Goal: Task Accomplishment & Management: Complete application form

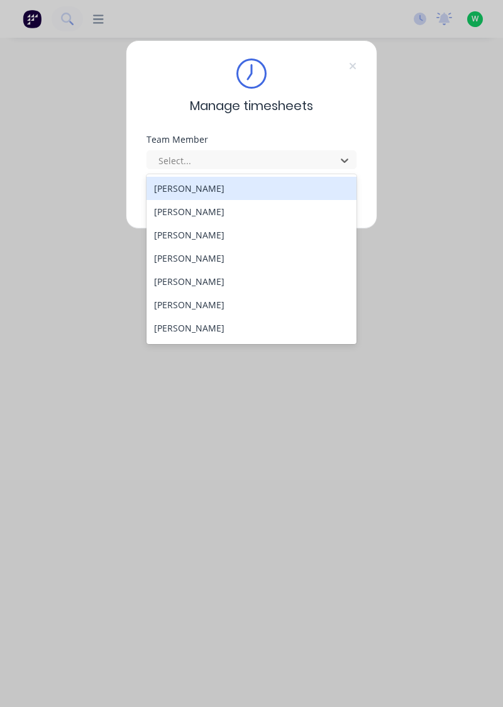
click at [218, 304] on div "[PERSON_NAME]" at bounding box center [252, 304] width 211 height 23
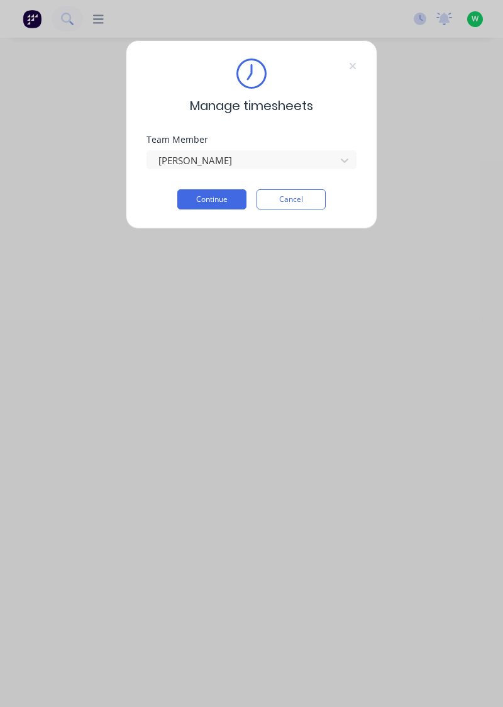
click at [225, 199] on button "Continue" at bounding box center [211, 199] width 69 height 20
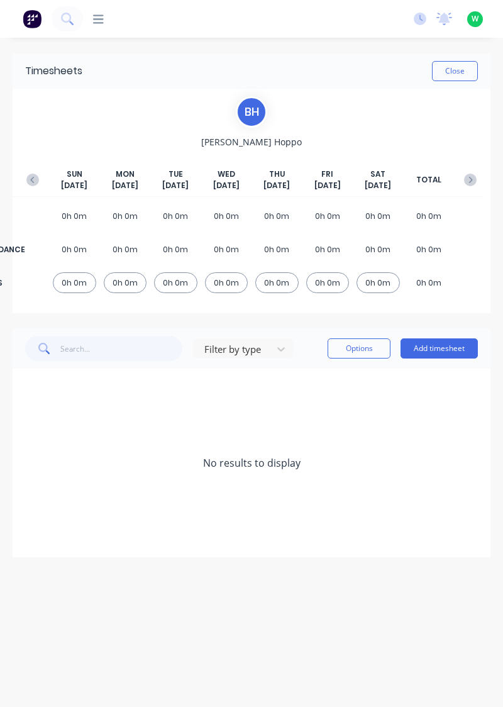
click at [455, 352] on button "Add timesheet" at bounding box center [439, 348] width 77 height 20
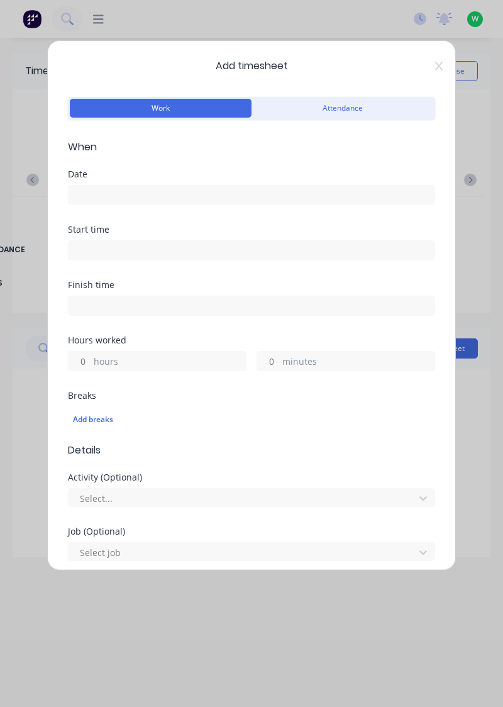
click at [143, 191] on input at bounding box center [252, 194] width 366 height 19
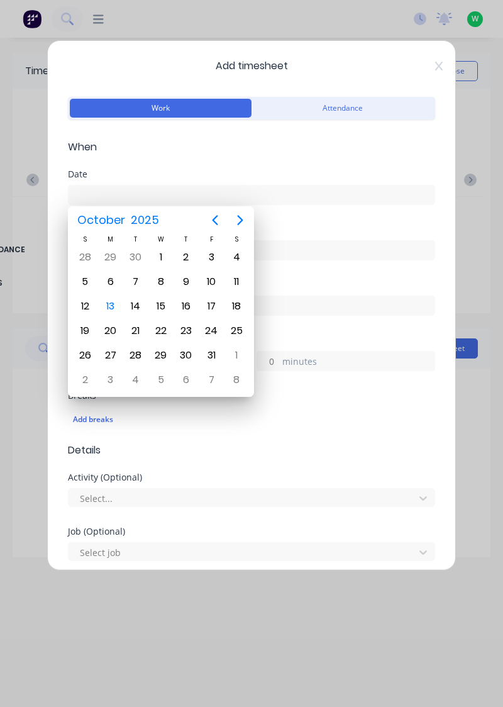
click at [114, 306] on div "13" at bounding box center [110, 306] width 19 height 19
type input "[DATE]"
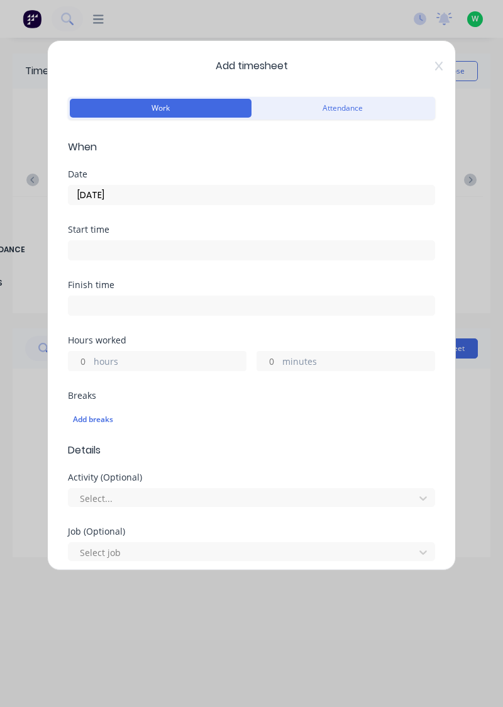
click at [147, 362] on label "hours" at bounding box center [170, 363] width 152 height 16
click at [91, 362] on input "hours" at bounding box center [80, 361] width 22 height 19
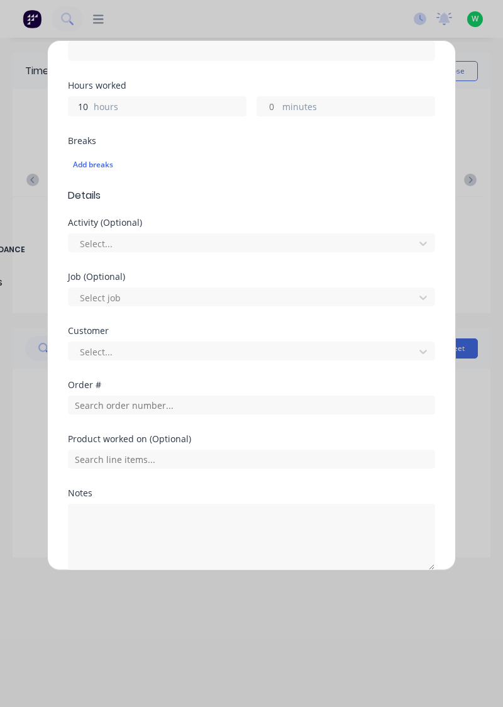
scroll to position [262, 0]
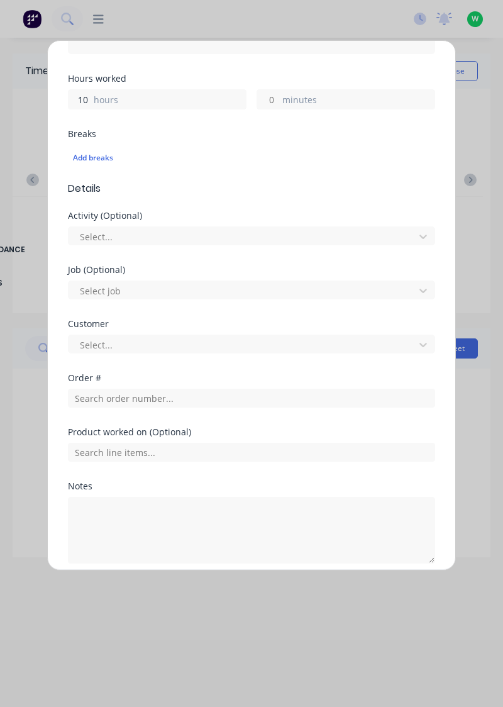
type input "10"
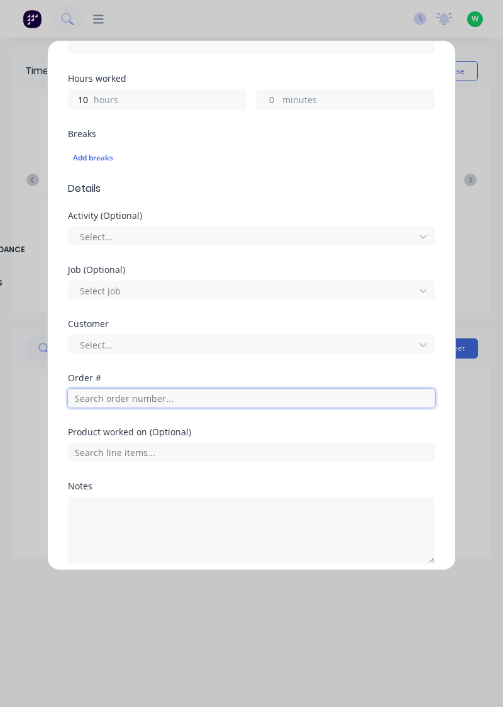
click at [130, 399] on input "text" at bounding box center [251, 398] width 367 height 19
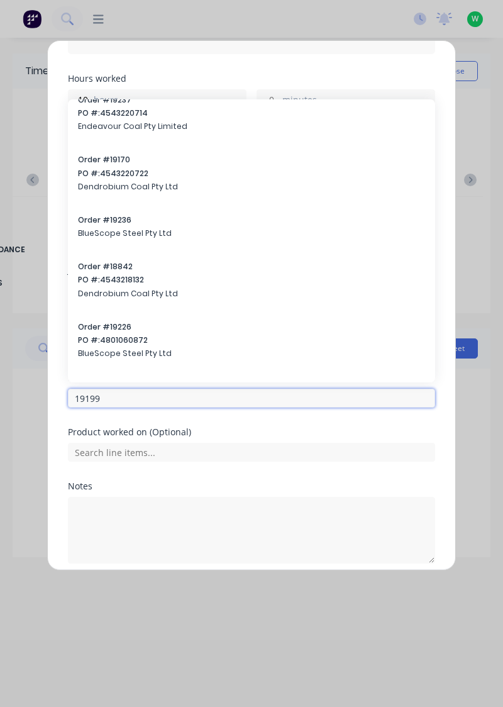
scroll to position [463, 0]
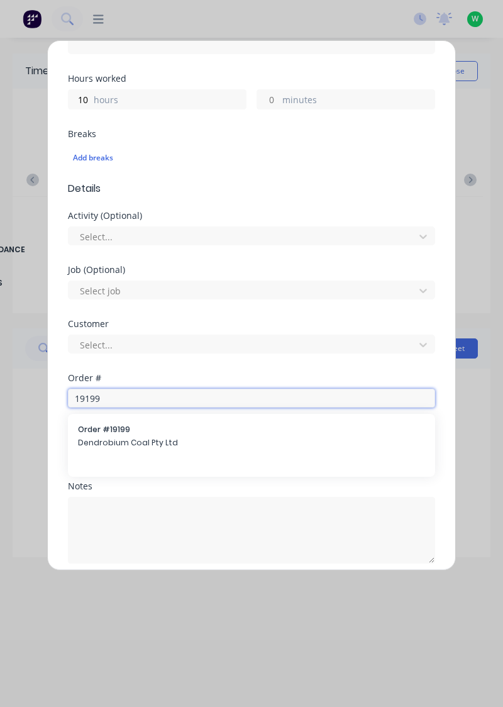
type input "19199"
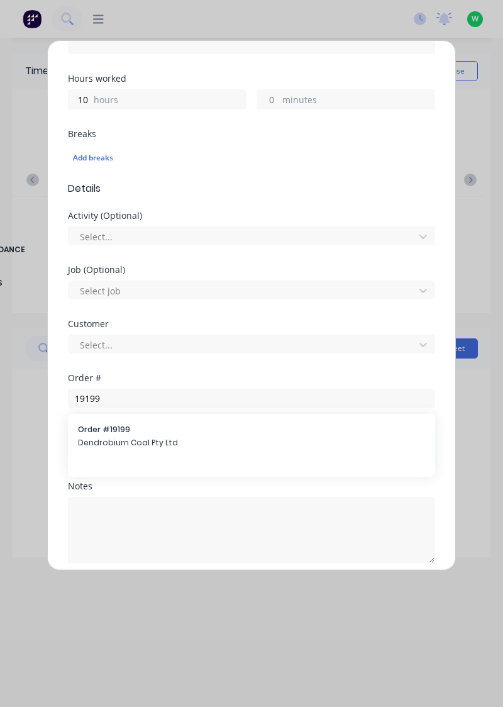
click at [143, 442] on span "Dendrobium Coal Pty Ltd" at bounding box center [251, 442] width 347 height 11
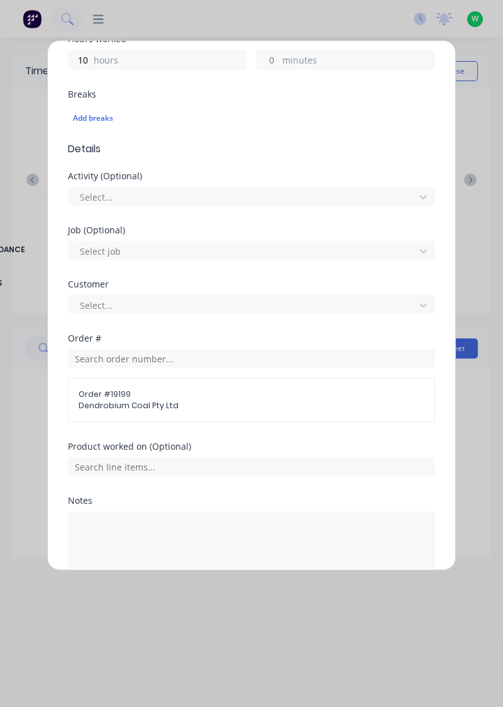
scroll to position [364, 0]
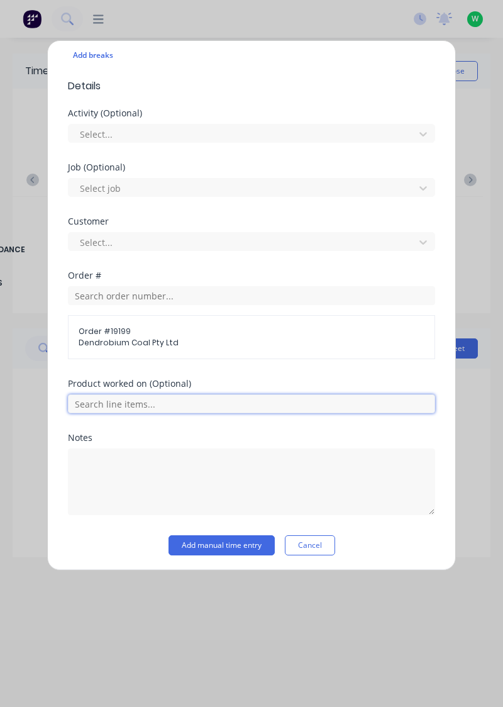
click at [143, 406] on input "text" at bounding box center [251, 403] width 367 height 19
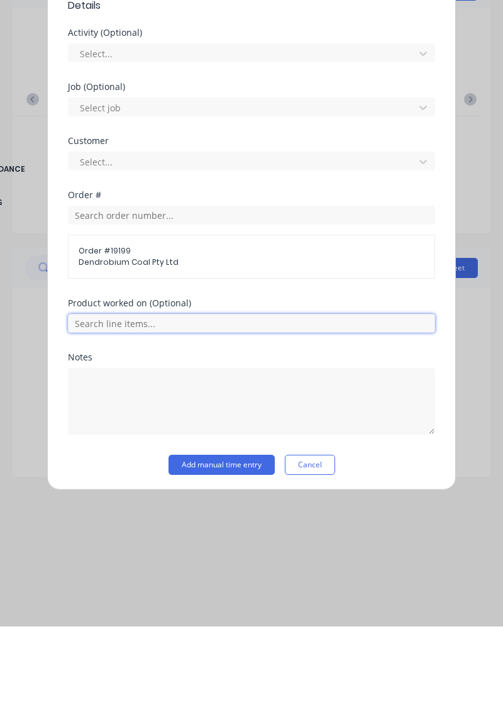
scroll to position [324, 0]
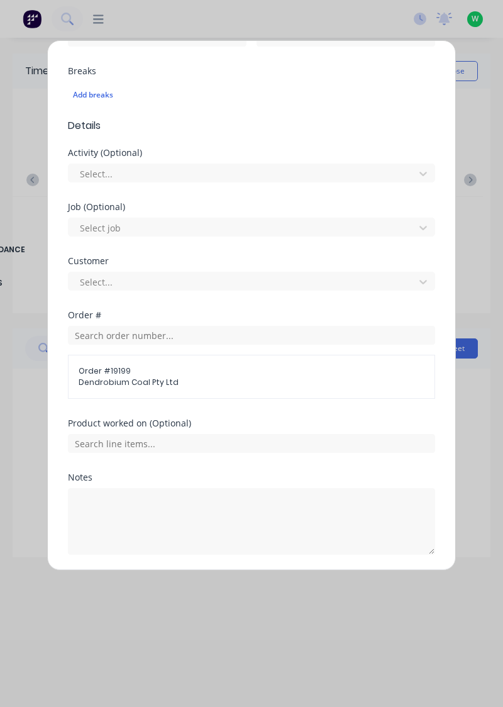
click at [163, 385] on span "Dendrobium Coal Pty Ltd" at bounding box center [252, 382] width 346 height 11
click at [150, 389] on div "Order # 19199 Dendrobium Coal Pty Ltd" at bounding box center [251, 377] width 367 height 44
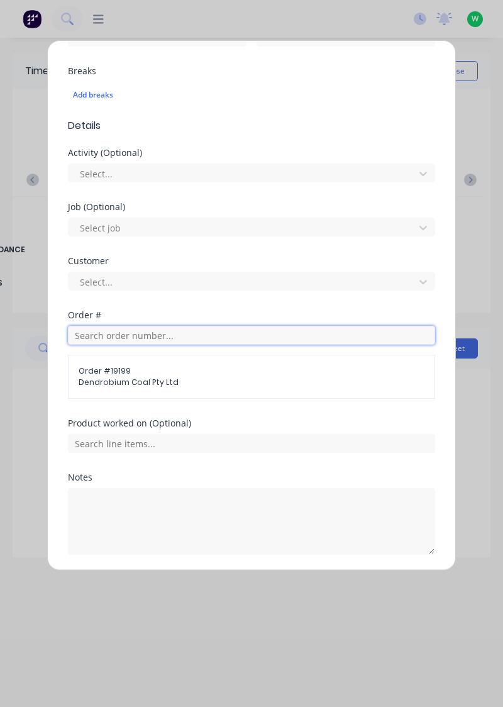
click at [157, 337] on input "text" at bounding box center [251, 335] width 367 height 19
type input "19199"
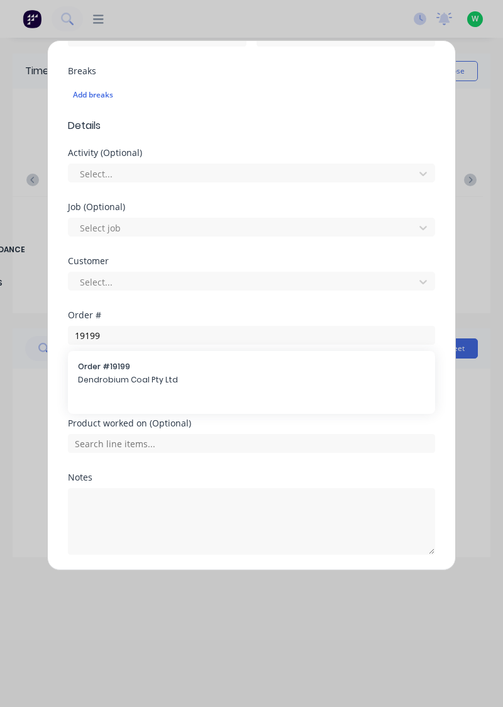
click at [151, 382] on span "Dendrobium Coal Pty Ltd" at bounding box center [252, 382] width 346 height 11
click at [143, 392] on div "Order # 19199 Dendrobium Coal Pty Ltd" at bounding box center [251, 377] width 367 height 44
click at [150, 384] on span "Dendrobium Coal Pty Ltd" at bounding box center [252, 382] width 346 height 11
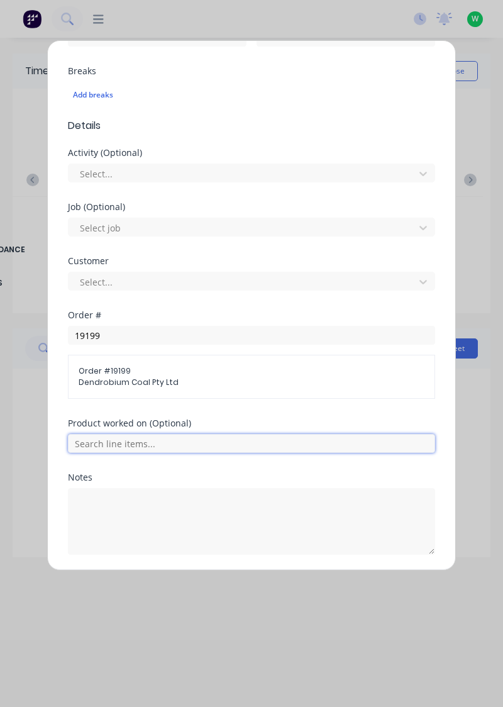
click at [131, 440] on input "text" at bounding box center [251, 443] width 367 height 19
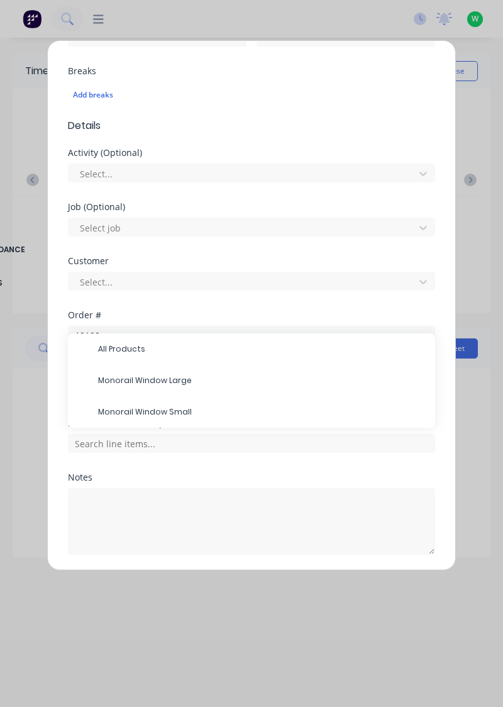
click at [151, 412] on span "Monorail Window Small" at bounding box center [261, 411] width 327 height 11
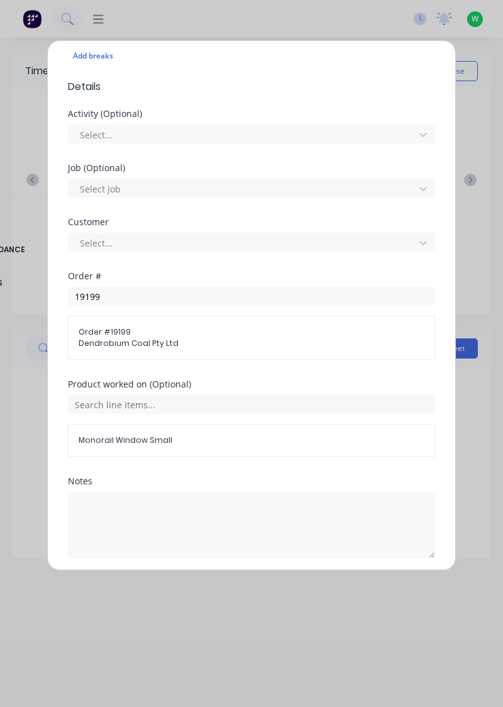
scroll to position [362, 0]
click at [234, 589] on button "Add manual time entry" at bounding box center [222, 590] width 106 height 20
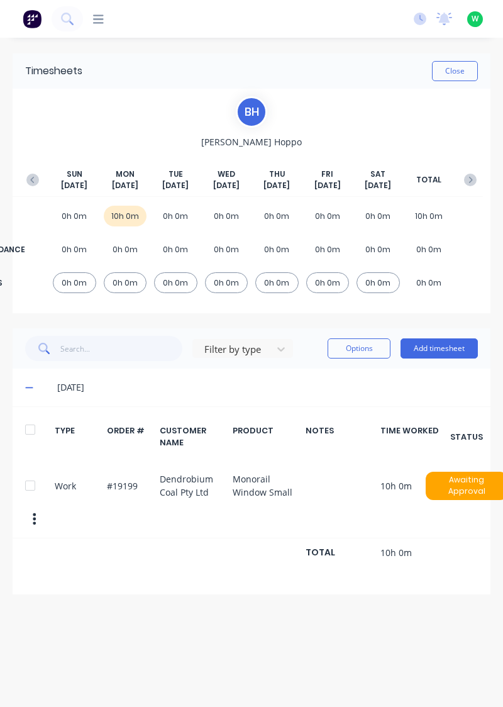
click at [463, 72] on button "Close" at bounding box center [455, 71] width 46 height 20
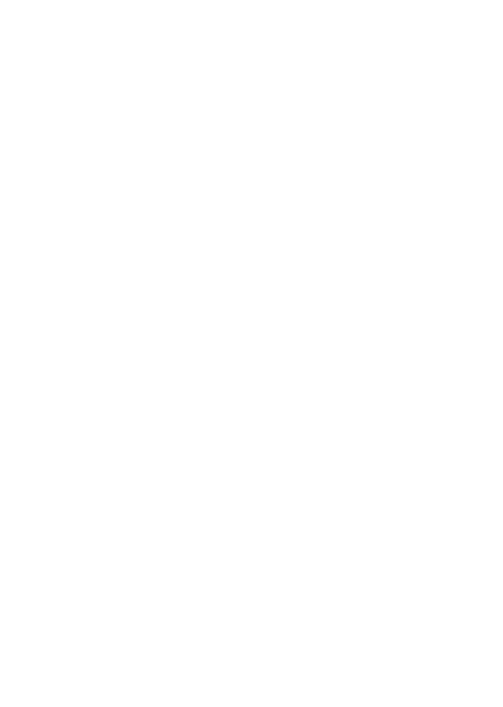
click at [350, 0] on html at bounding box center [251, 0] width 503 height 0
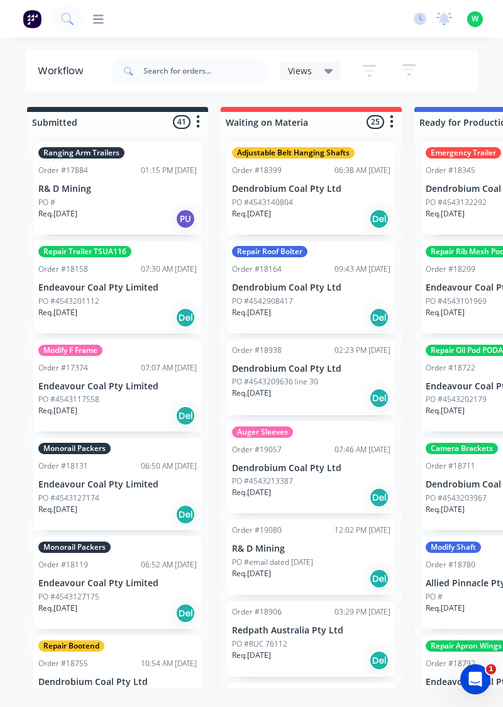
click at [318, 77] on div "Views" at bounding box center [310, 71] width 60 height 19
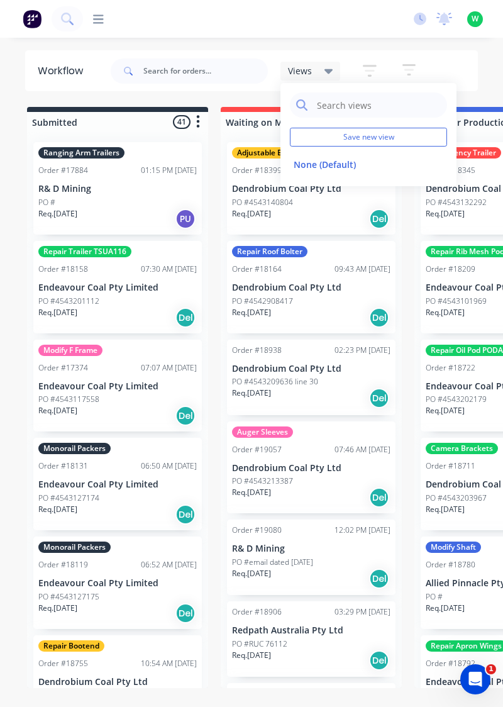
click at [258, 44] on div "productivity productivity Workflow Planner Delivery Scheduling Timesheets No ne…" at bounding box center [251, 328] width 503 height 656
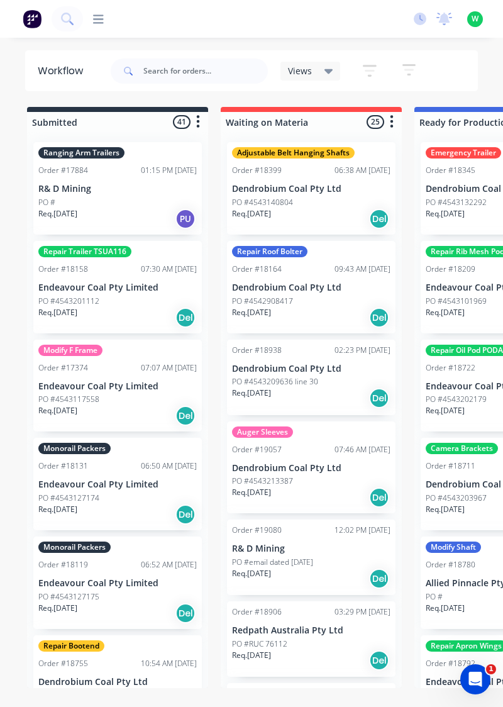
click at [101, 25] on icon at bounding box center [98, 19] width 11 height 12
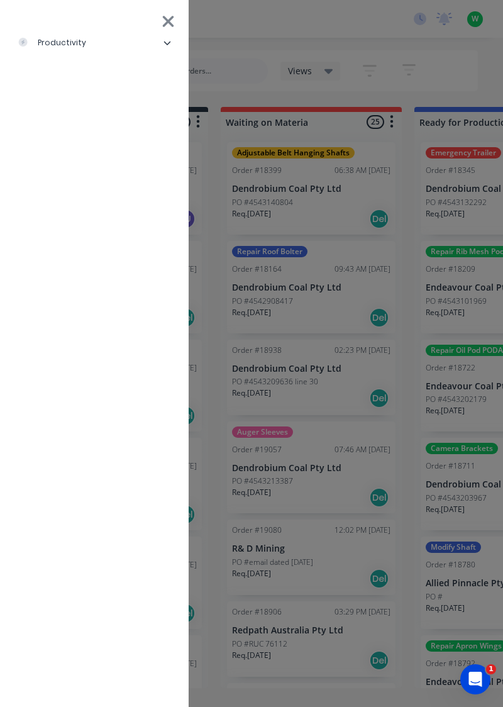
click at [165, 43] on icon at bounding box center [167, 44] width 7 height 4
click at [91, 165] on div "Timesheets" at bounding box center [61, 168] width 67 height 11
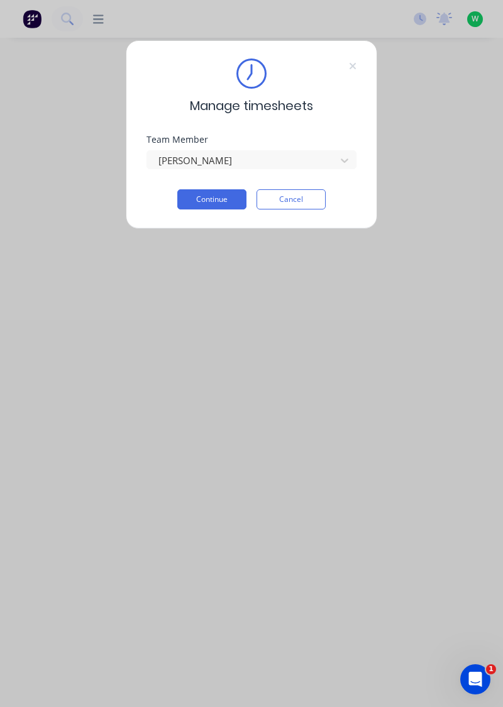
click at [220, 200] on button "Continue" at bounding box center [211, 199] width 69 height 20
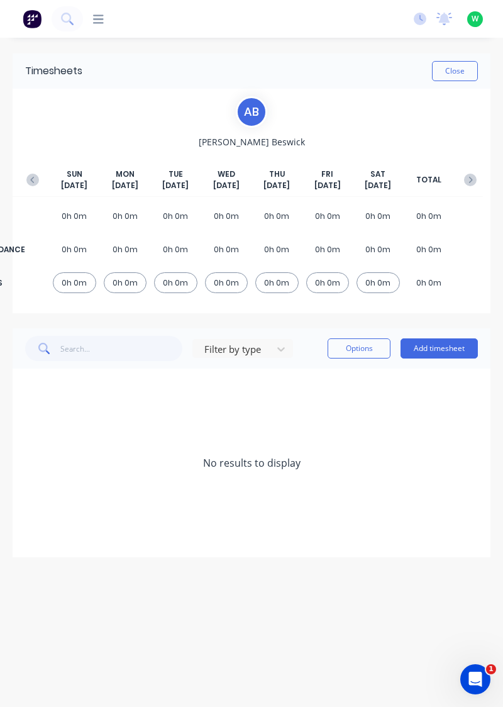
click at [418, 351] on button "Add timesheet" at bounding box center [439, 348] width 77 height 20
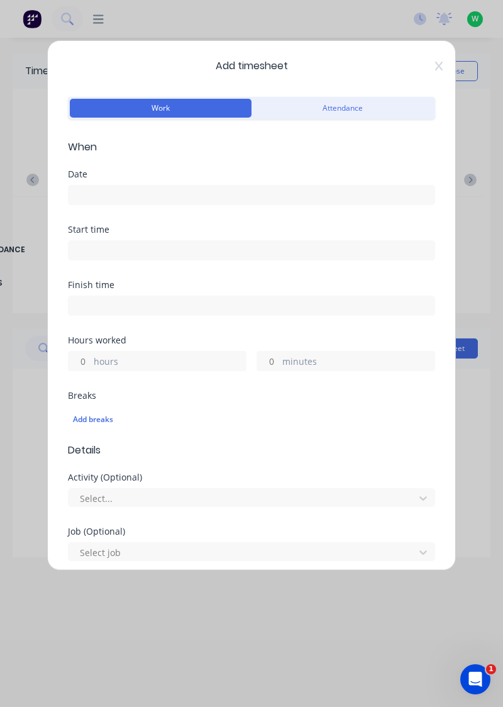
click at [259, 197] on input at bounding box center [252, 194] width 366 height 19
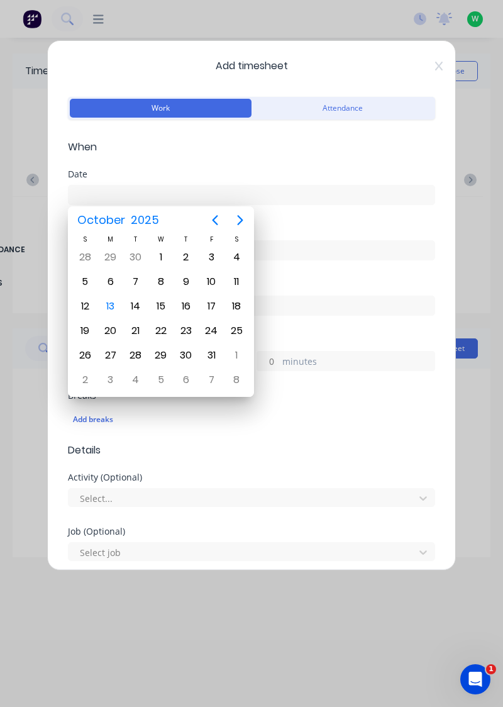
click at [108, 301] on div "13" at bounding box center [110, 306] width 19 height 19
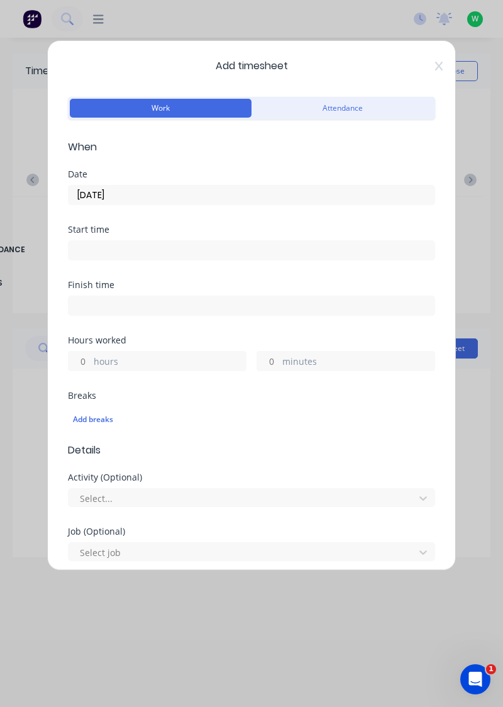
type input "[DATE]"
click at [165, 357] on label "hours" at bounding box center [170, 363] width 152 height 16
click at [91, 357] on input "hours" at bounding box center [80, 361] width 22 height 19
type input "3"
type input "2"
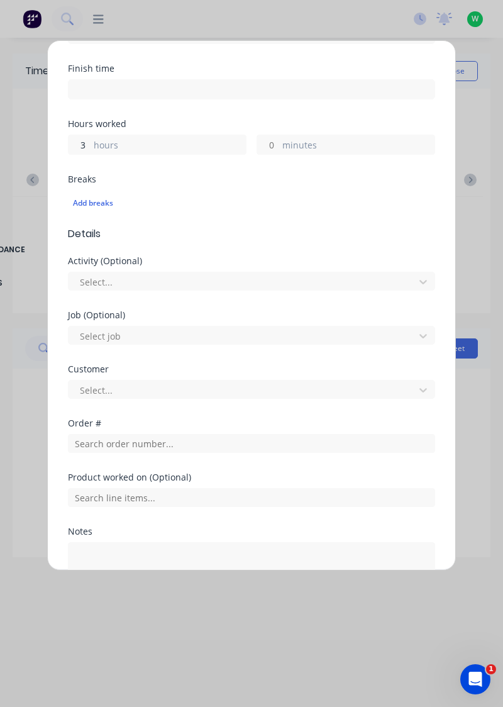
scroll to position [217, 0]
type input "3"
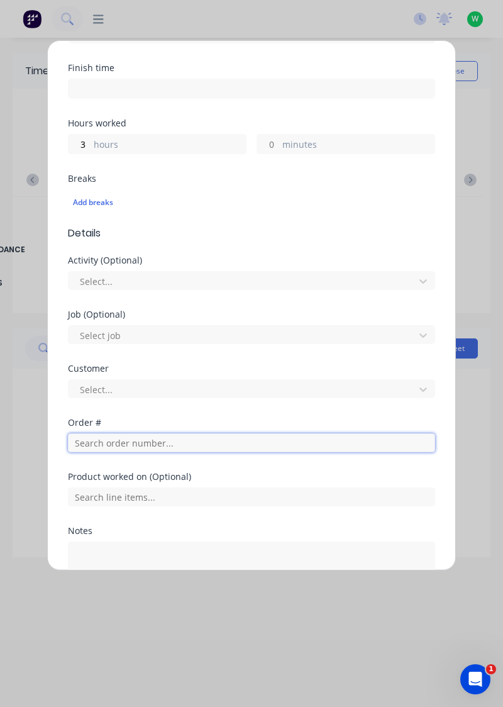
click at [165, 443] on input "text" at bounding box center [251, 442] width 367 height 19
type input "19240"
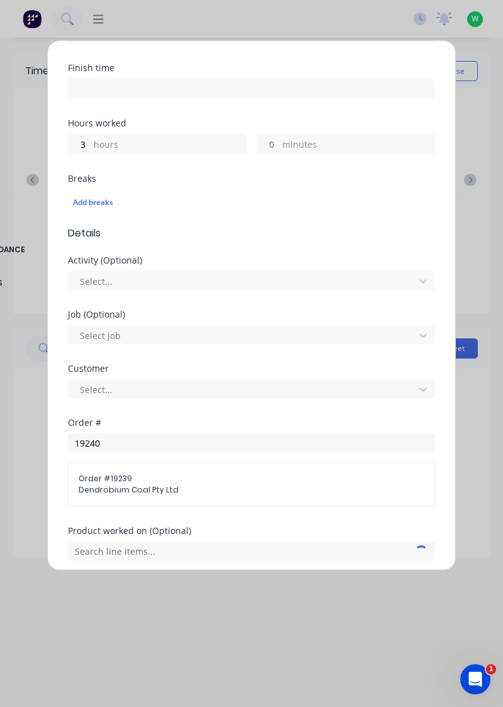
click at [129, 388] on div at bounding box center [243, 390] width 329 height 16
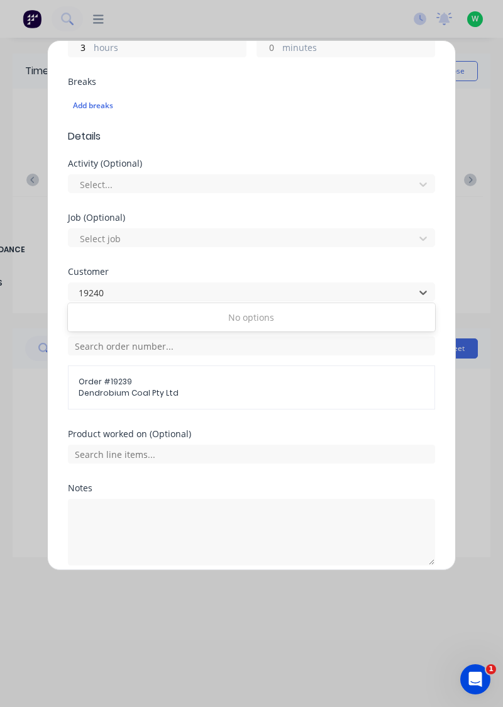
scroll to position [316, 0]
type input "19240"
click at [424, 257] on div "Job (Optional) Select job" at bounding box center [251, 238] width 367 height 54
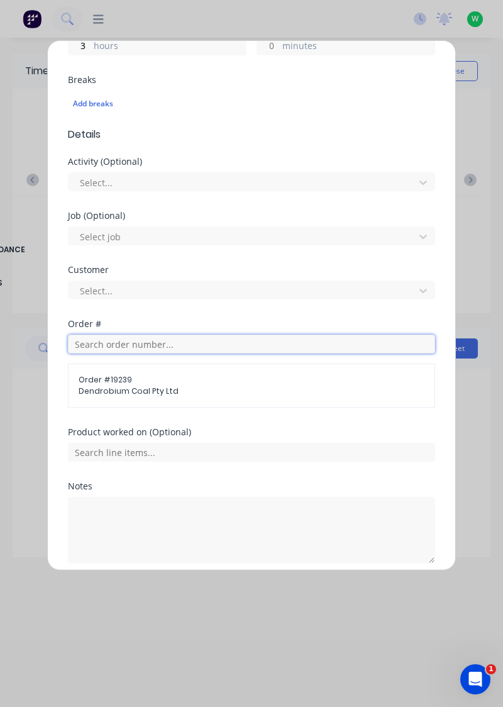
click at [238, 338] on input "text" at bounding box center [251, 344] width 367 height 19
type input "19240"
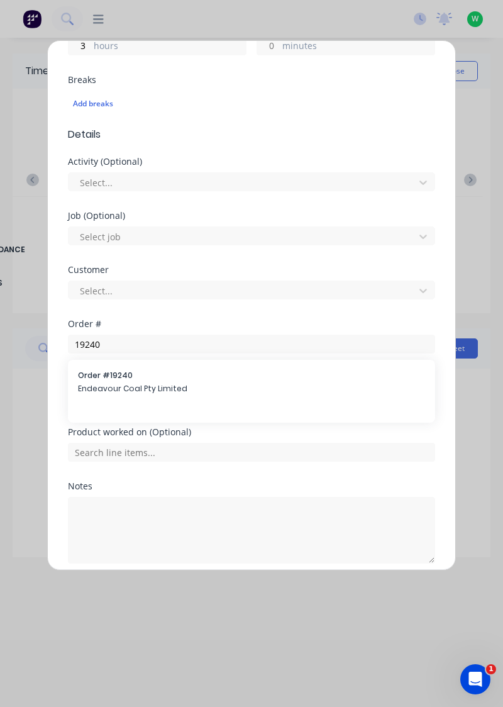
click at [155, 385] on span "Endeavour Coal Pty Limited" at bounding box center [251, 388] width 347 height 11
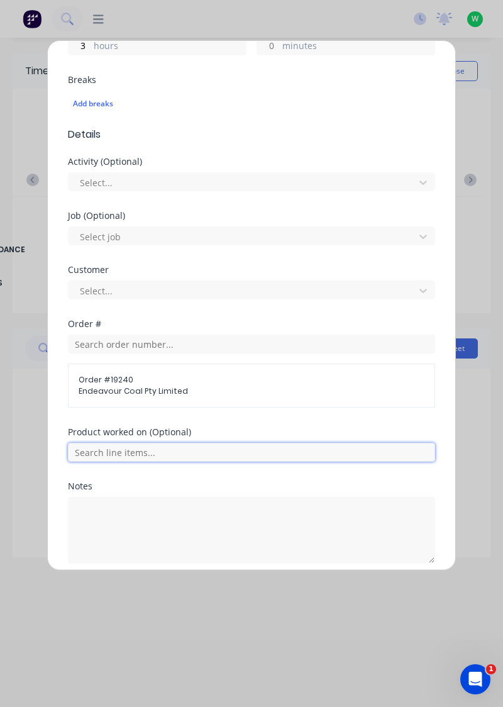
click at [176, 453] on input "text" at bounding box center [251, 452] width 367 height 19
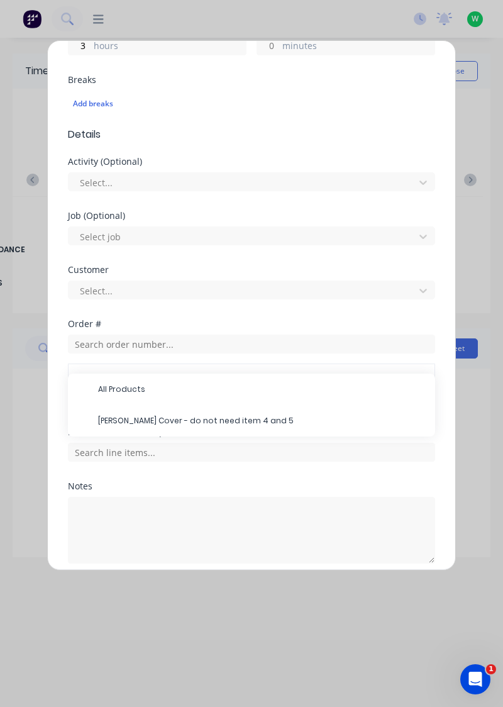
click at [228, 418] on span "RH Shearer Cover - do not need item 4 and 5" at bounding box center [261, 420] width 327 height 11
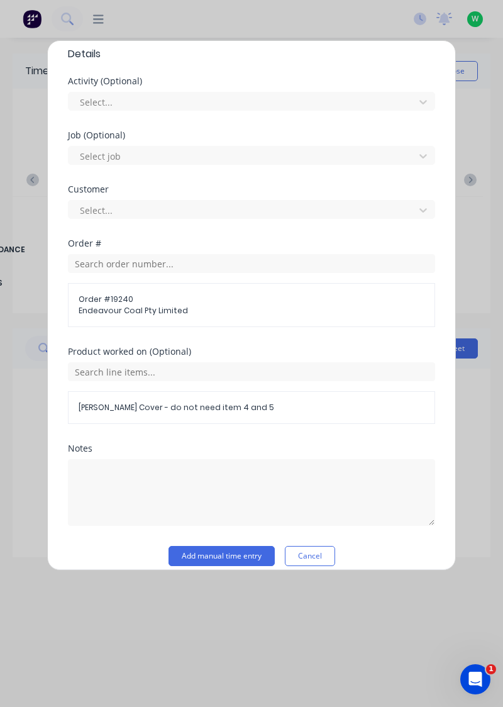
scroll to position [406, 0]
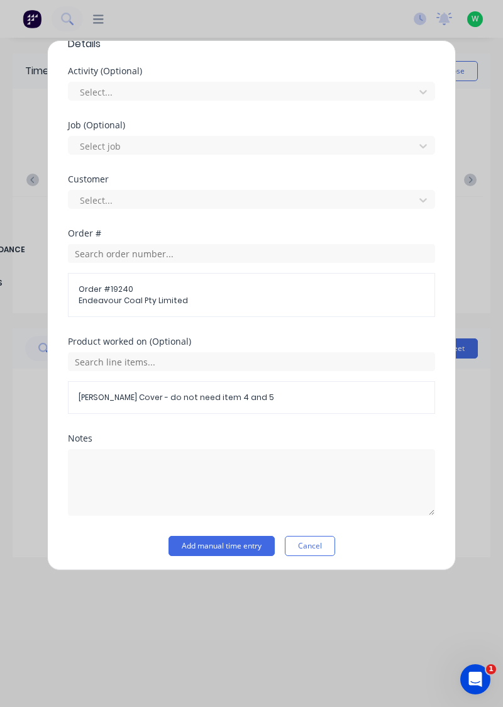
click at [252, 542] on button "Add manual time entry" at bounding box center [222, 546] width 106 height 20
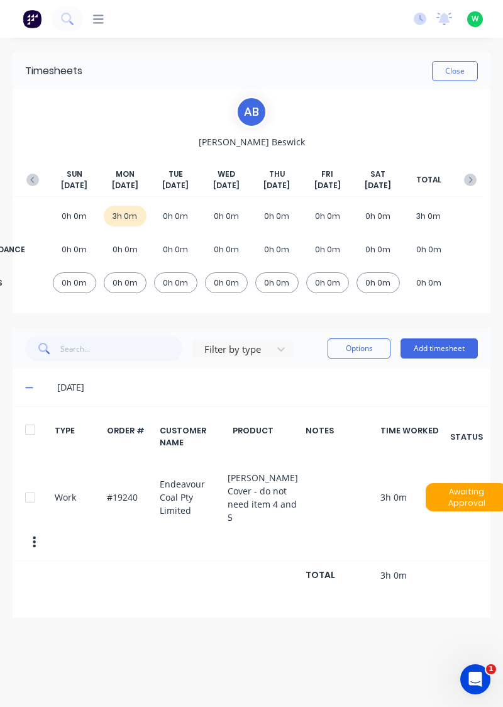
click at [440, 346] on button "Add timesheet" at bounding box center [439, 348] width 77 height 20
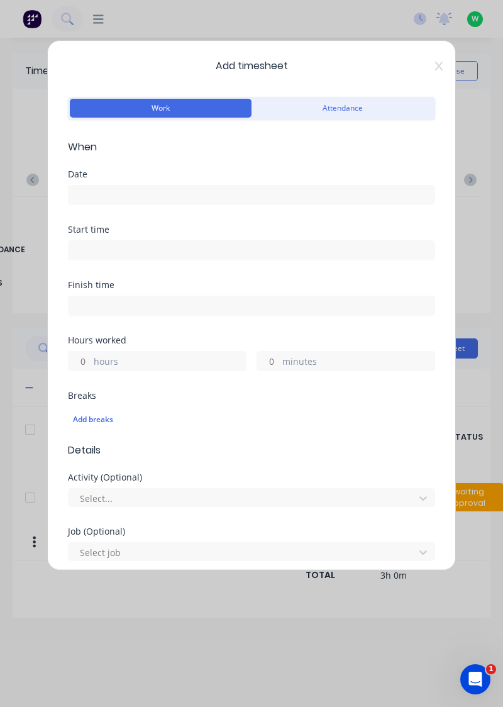
click at [331, 198] on input at bounding box center [252, 194] width 366 height 19
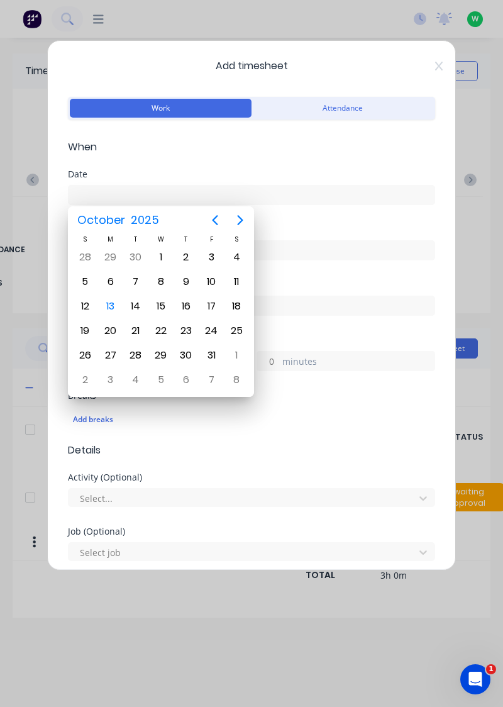
click at [105, 301] on div "13" at bounding box center [110, 306] width 19 height 19
type input "[DATE]"
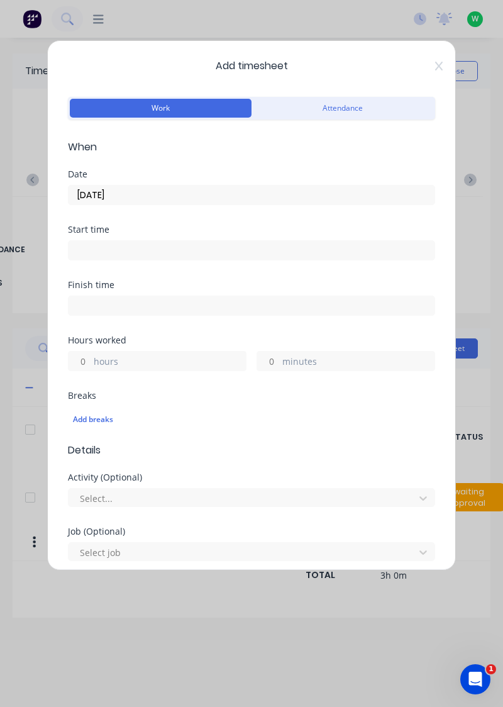
click at [168, 355] on label "hours" at bounding box center [170, 363] width 152 height 16
click at [91, 353] on input "hours" at bounding box center [80, 361] width 22 height 19
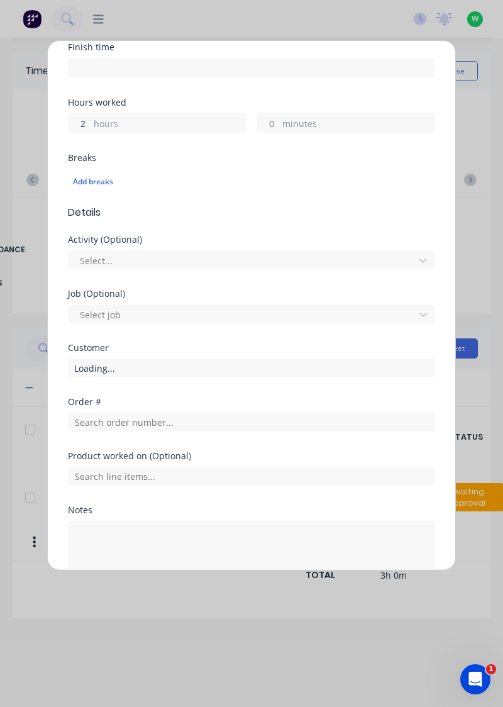
scroll to position [238, 0]
type input "2"
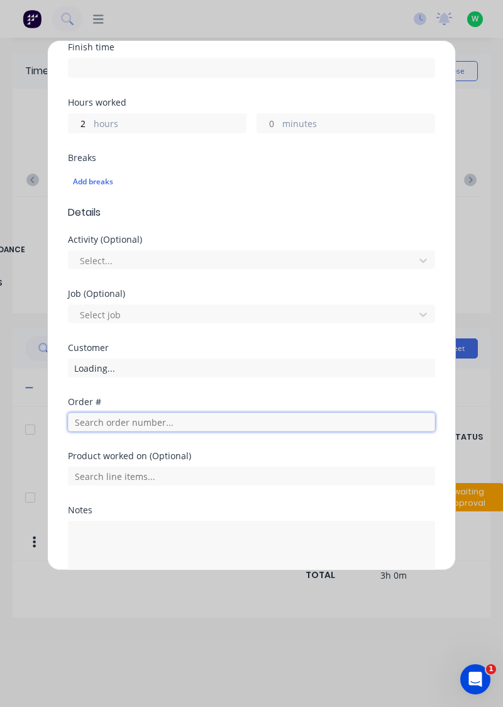
click at [159, 420] on input "text" at bounding box center [251, 421] width 367 height 19
type input "19242"
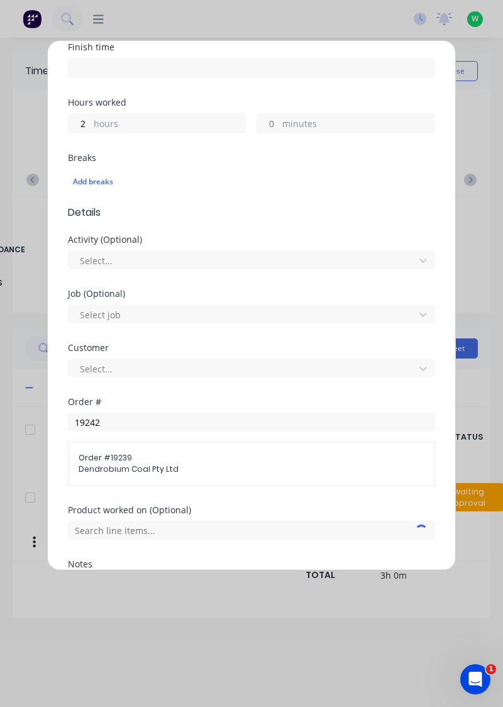
click at [136, 366] on div at bounding box center [243, 369] width 329 height 16
type input "1"
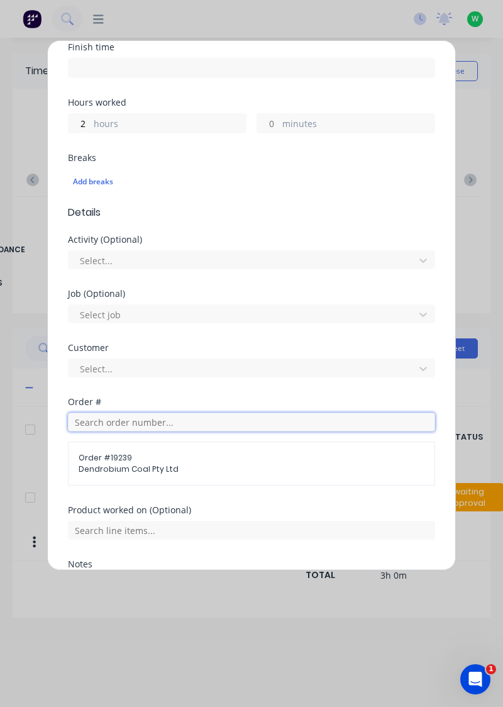
click at [184, 424] on input "text" at bounding box center [251, 421] width 367 height 19
type input "19242"
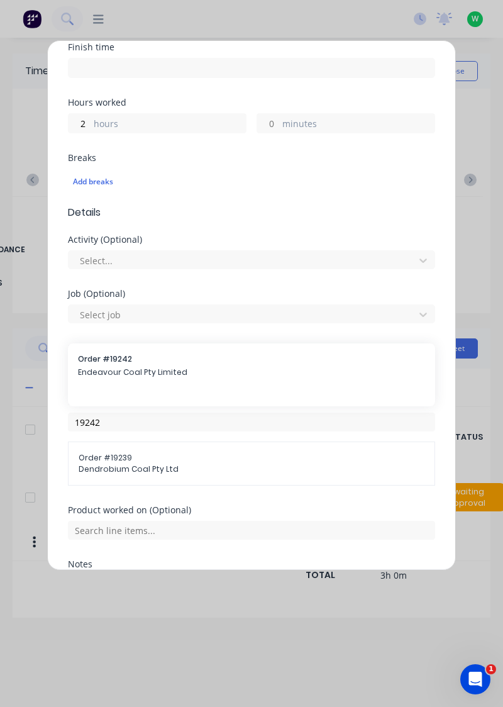
click at [144, 370] on span "Endeavour Coal Pty Limited" at bounding box center [251, 372] width 347 height 11
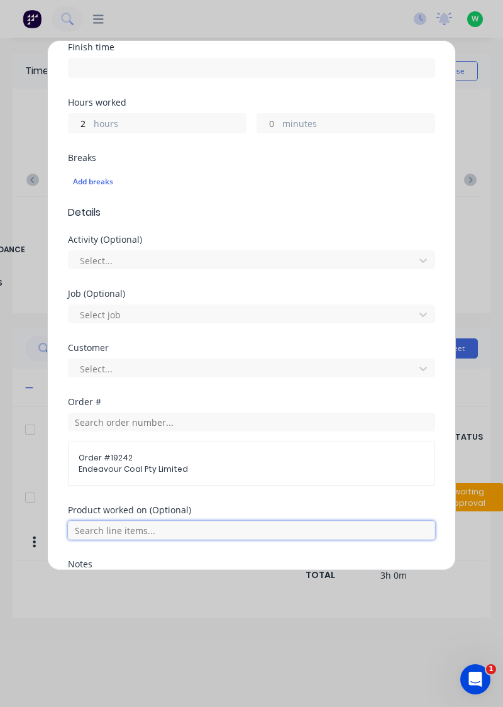
click at [125, 526] on input "text" at bounding box center [251, 530] width 367 height 19
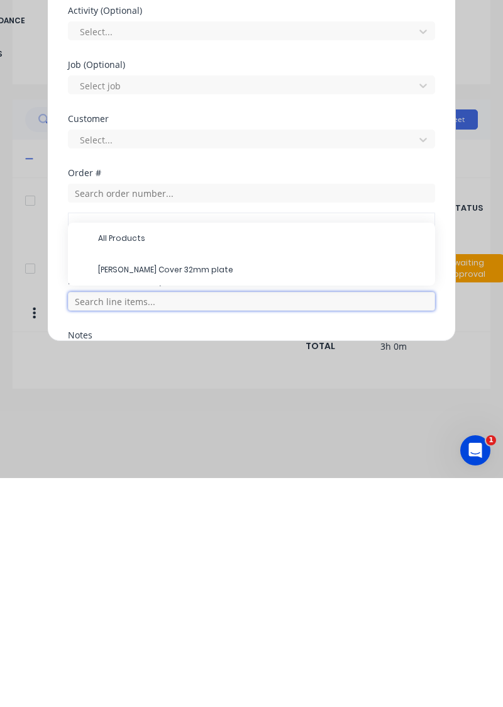
scroll to position [53, 0]
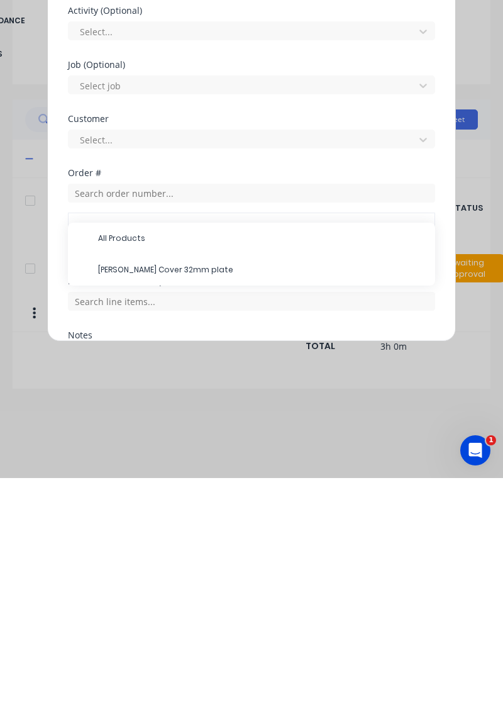
click at [185, 495] on span "RH Shearer Cover 32mm plate" at bounding box center [261, 498] width 327 height 11
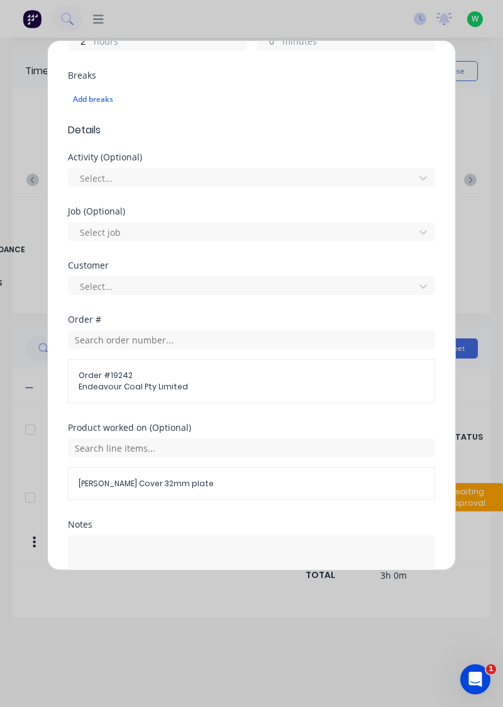
scroll to position [406, 0]
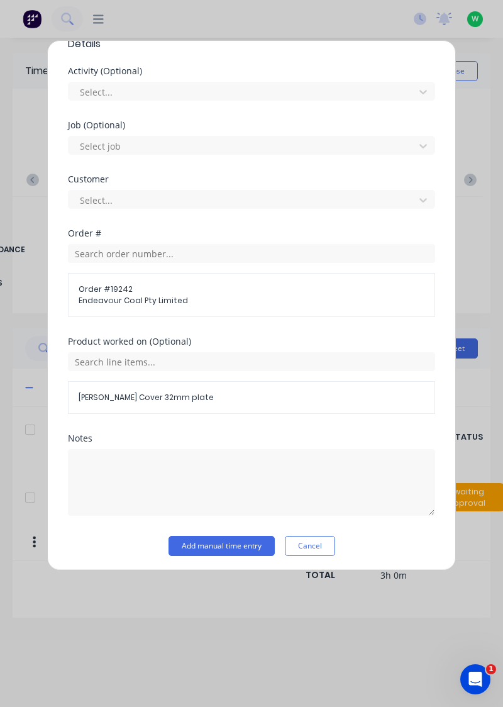
click at [236, 543] on button "Add manual time entry" at bounding box center [222, 546] width 106 height 20
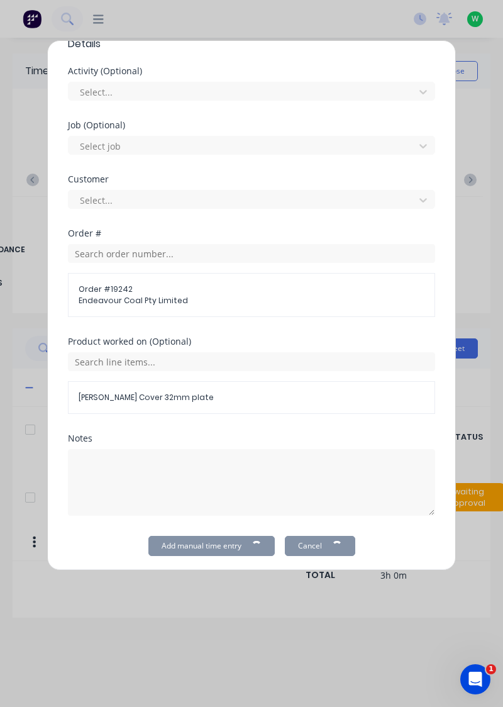
scroll to position [0, 0]
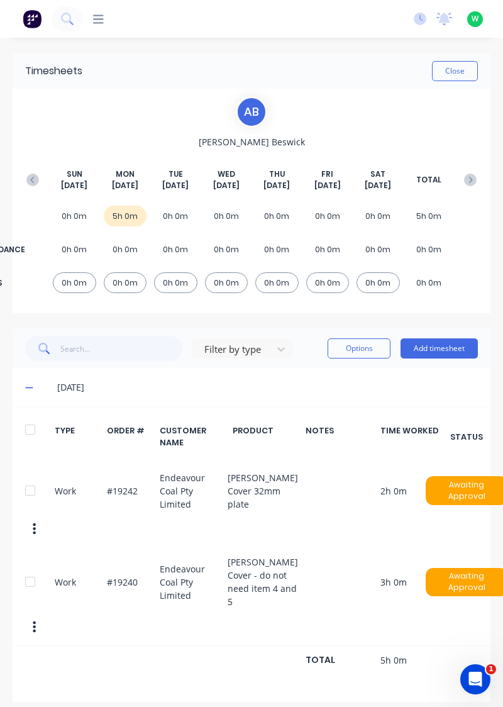
click at [441, 343] on button "Add timesheet" at bounding box center [439, 348] width 77 height 20
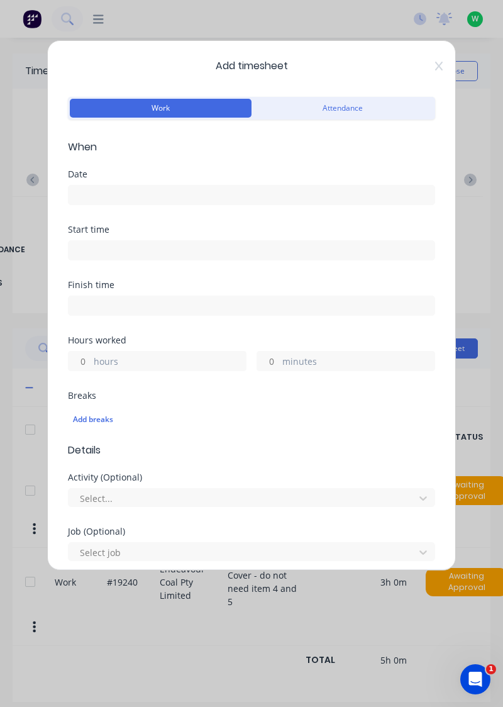
click at [327, 191] on input at bounding box center [252, 194] width 366 height 19
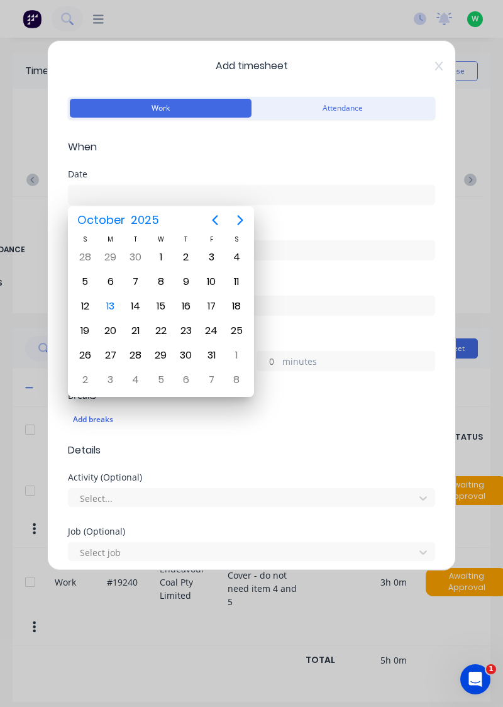
click at [108, 309] on div "13" at bounding box center [110, 306] width 19 height 19
type input "[DATE]"
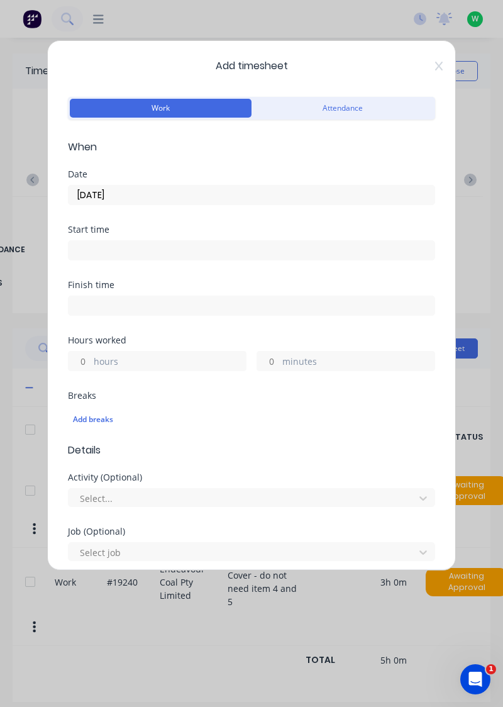
click at [162, 363] on label "hours" at bounding box center [170, 363] width 152 height 16
click at [91, 363] on input "hours" at bounding box center [80, 361] width 22 height 19
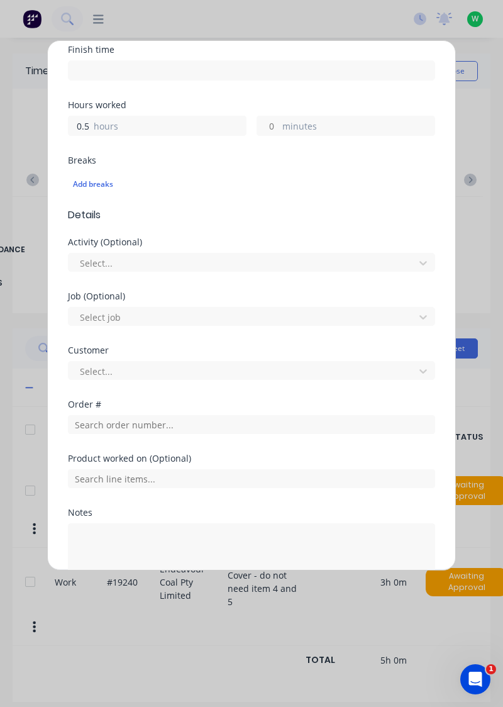
scroll to position [236, 0]
type input "0.5"
click at [209, 425] on input "text" at bounding box center [251, 423] width 367 height 19
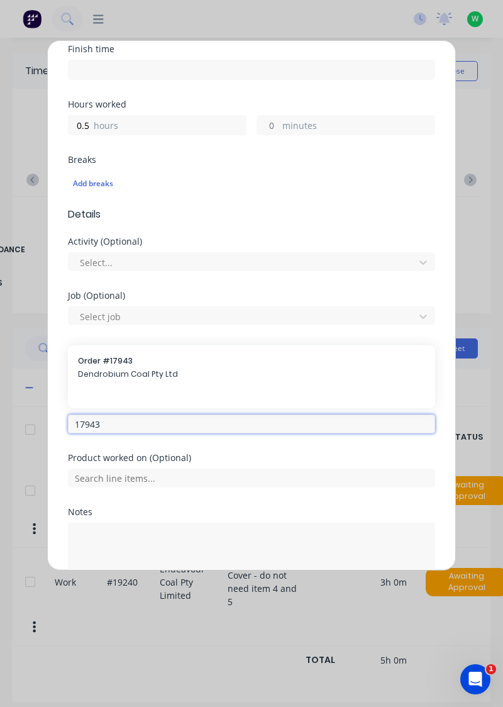
type input "17943"
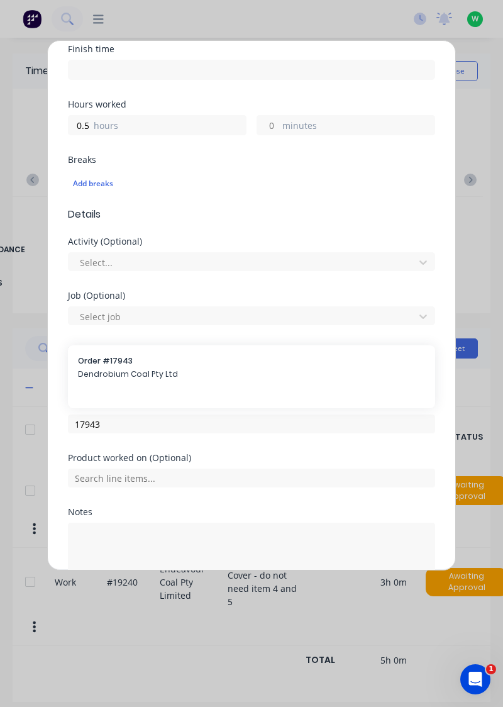
click at [163, 378] on div "Order # 17943 Dendrobium Coal Pty Ltd" at bounding box center [251, 368] width 347 height 26
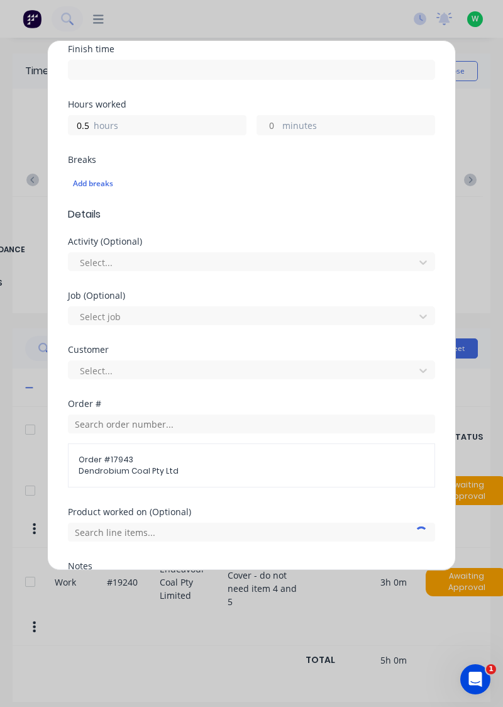
scroll to position [364, 0]
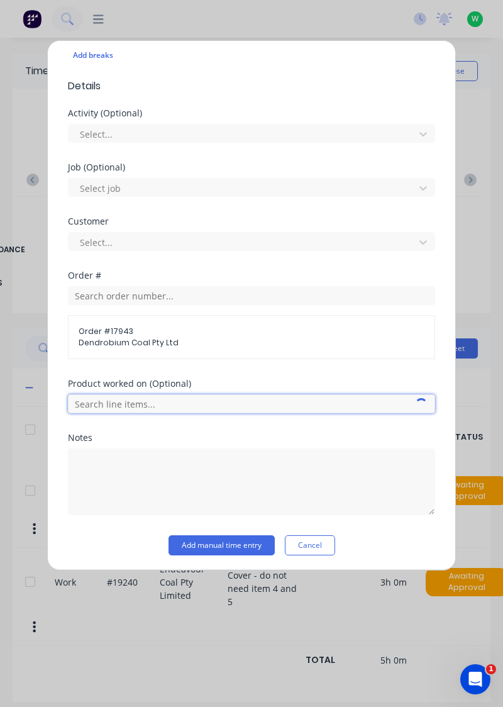
click at [210, 401] on input "text" at bounding box center [251, 403] width 367 height 19
click at [265, 399] on input "text" at bounding box center [251, 403] width 367 height 19
click at [252, 402] on input "text" at bounding box center [251, 403] width 367 height 19
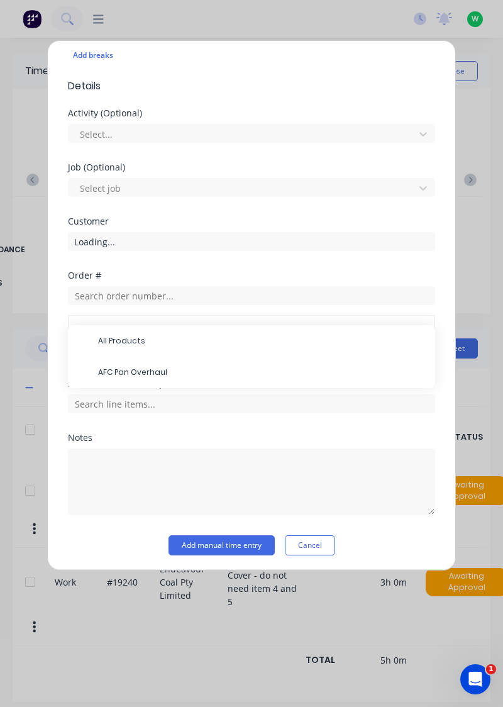
click at [177, 372] on span "AFC Pan Overhaul" at bounding box center [261, 372] width 327 height 11
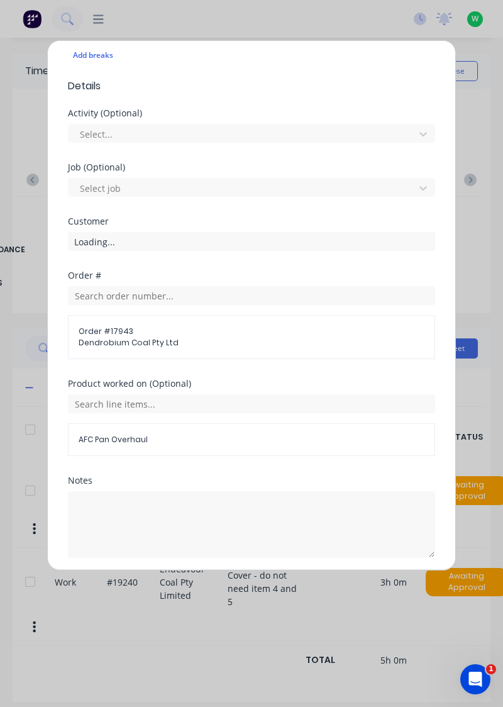
scroll to position [406, 0]
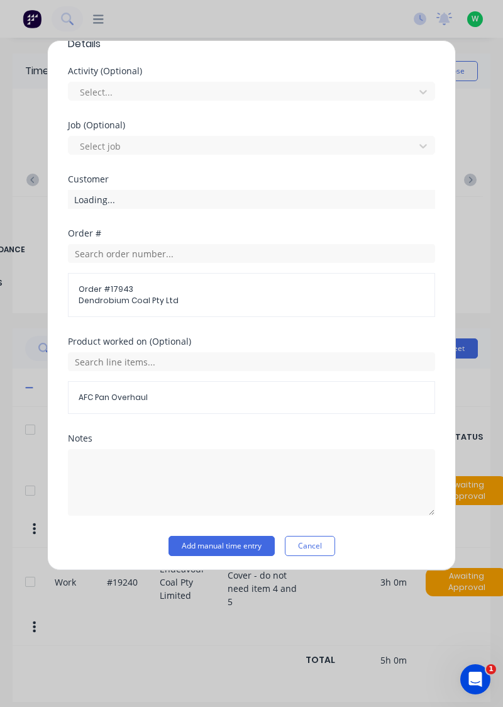
click at [240, 546] on button "Add manual time entry" at bounding box center [222, 546] width 106 height 20
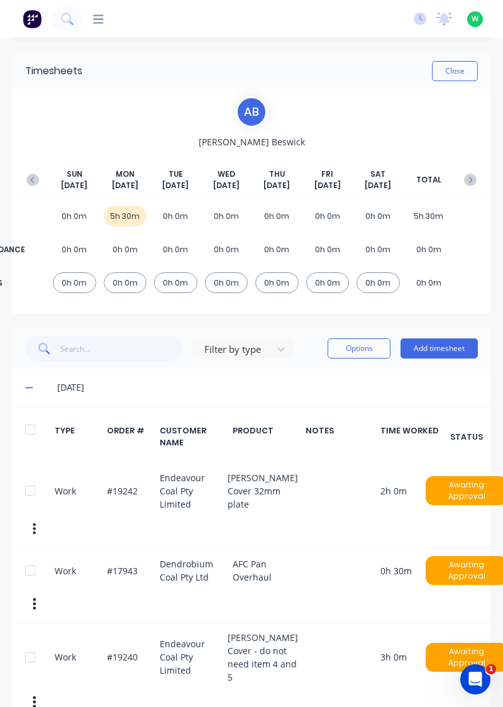
click at [430, 348] on button "Add timesheet" at bounding box center [439, 348] width 77 height 20
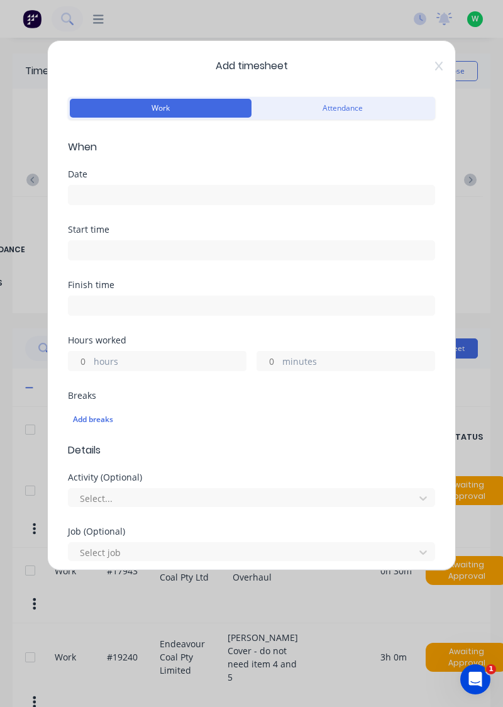
click at [262, 220] on div "Date" at bounding box center [251, 197] width 367 height 55
click at [280, 192] on input at bounding box center [252, 194] width 366 height 19
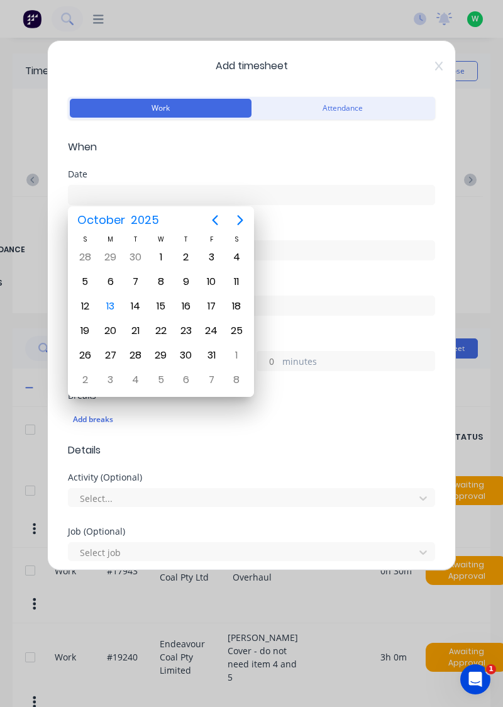
click at [109, 304] on div "13" at bounding box center [110, 306] width 19 height 19
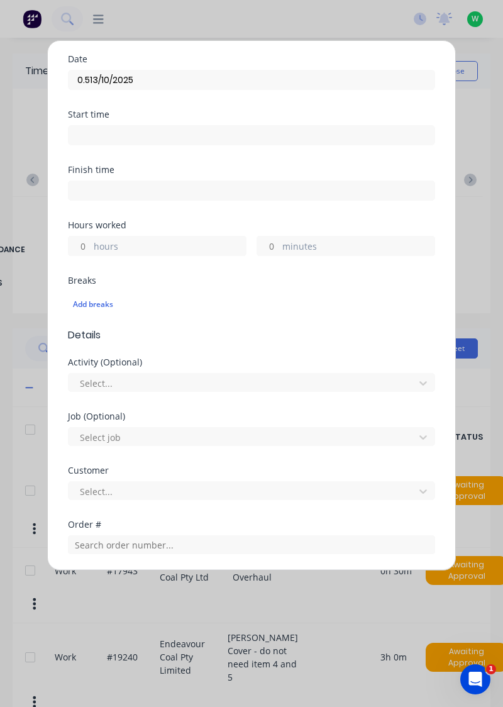
scroll to position [116, 0]
type input "[DATE]"
click at [167, 246] on label "hours" at bounding box center [170, 246] width 152 height 16
click at [91, 246] on input "hours" at bounding box center [80, 244] width 22 height 19
type input "0.5"
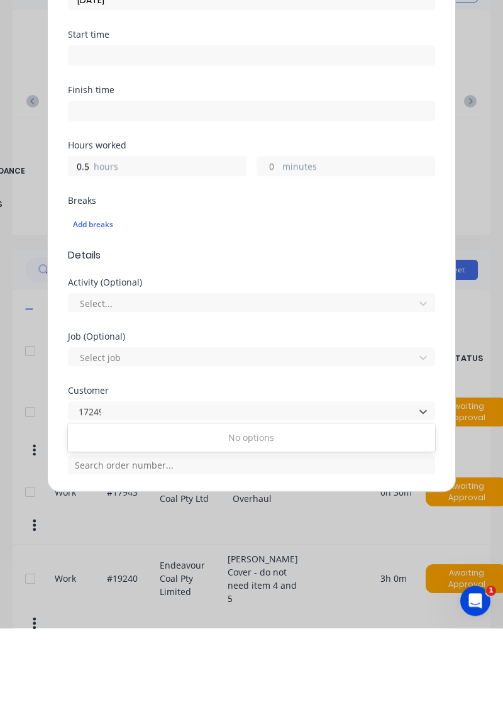
scroll to position [0, 0]
type input "1"
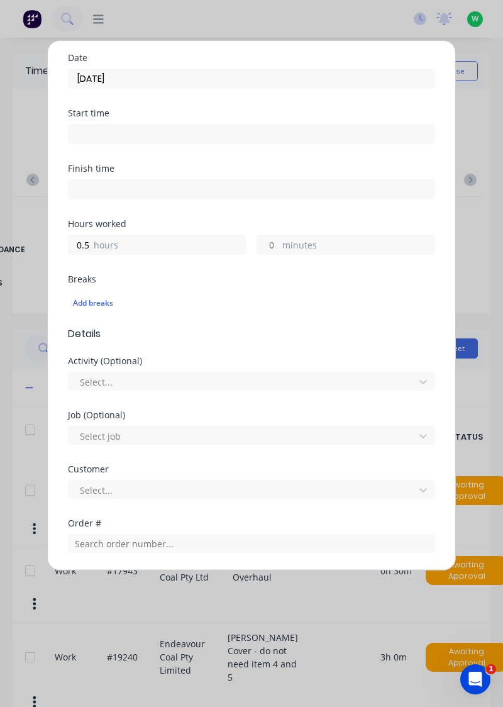
click at [177, 465] on div "Customer" at bounding box center [251, 469] width 367 height 9
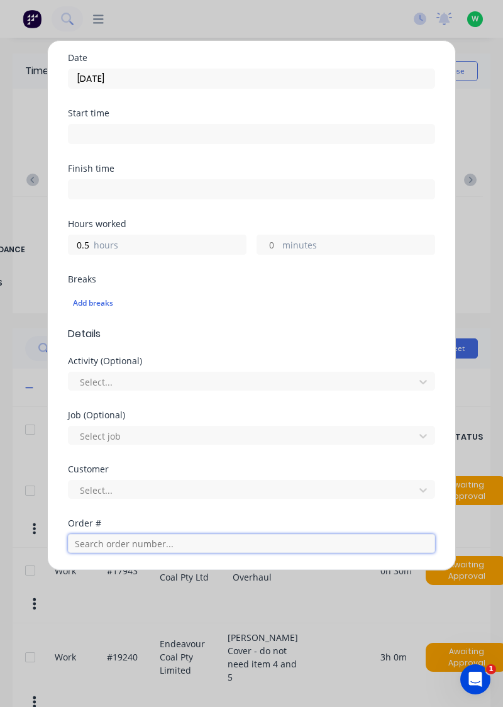
click at [172, 538] on input "text" at bounding box center [251, 543] width 367 height 19
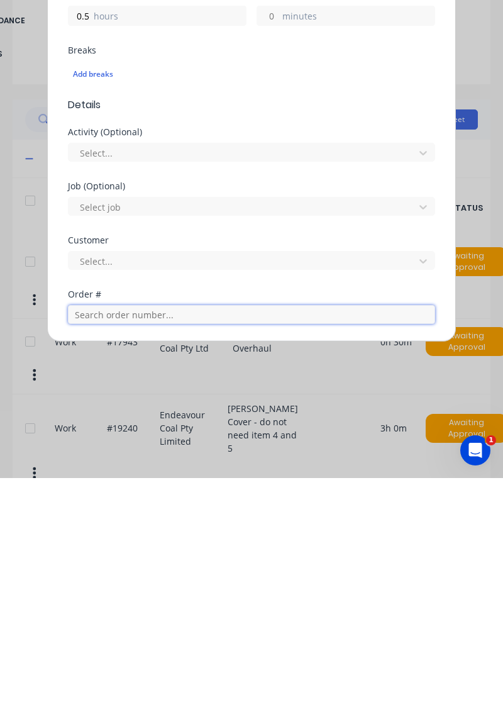
scroll to position [26, 0]
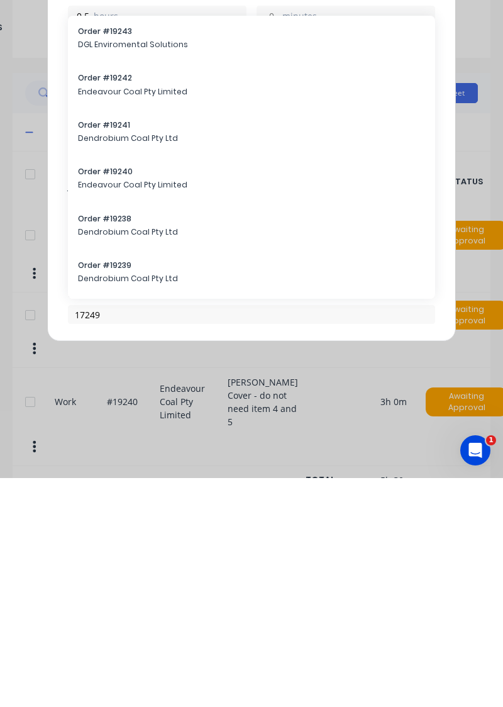
click at [115, 475] on div "Order # 19238 Dendrobium Coal Pty Ltd" at bounding box center [251, 455] width 367 height 47
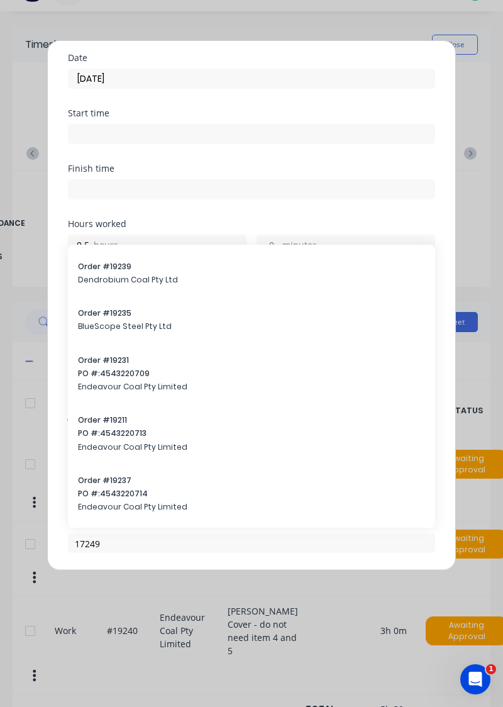
scroll to position [250, 0]
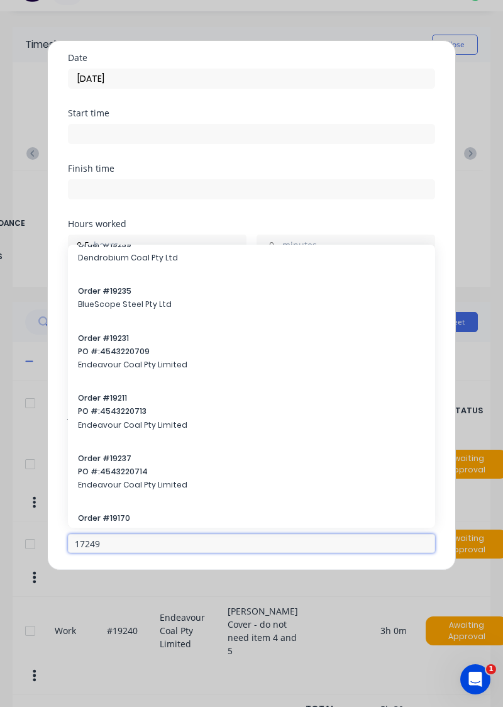
click at [180, 544] on input "17249" at bounding box center [251, 543] width 367 height 19
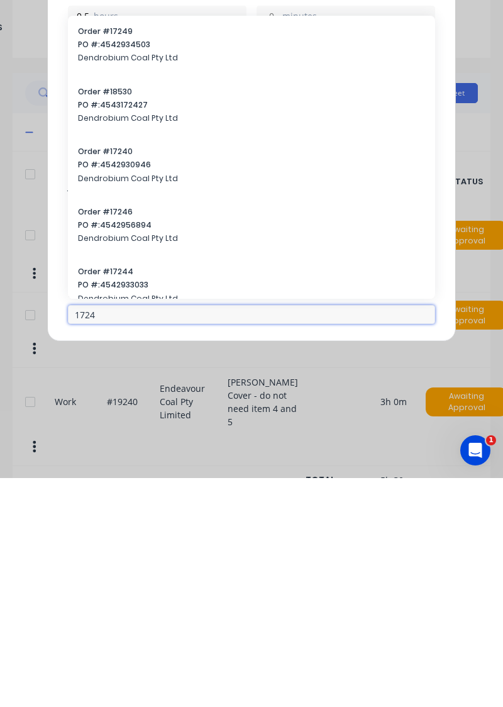
type input "17249"
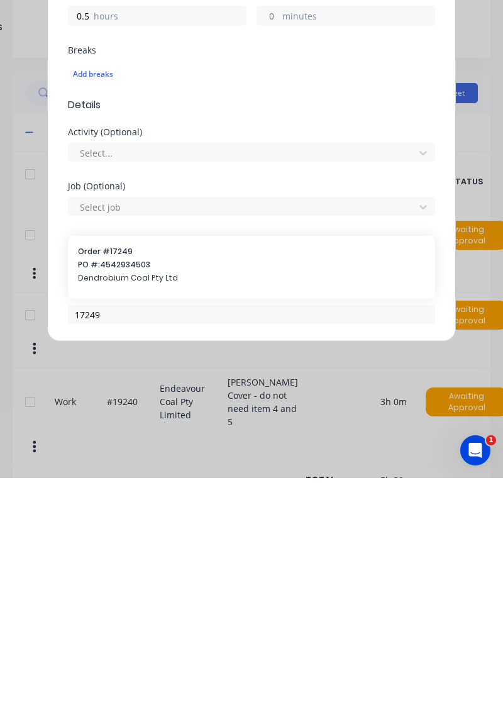
click at [157, 488] on span "PO #: 4542934503" at bounding box center [251, 493] width 347 height 11
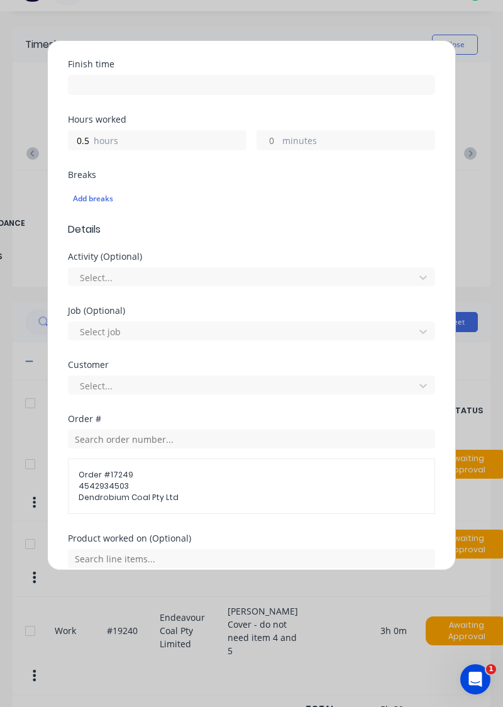
scroll to position [336, 0]
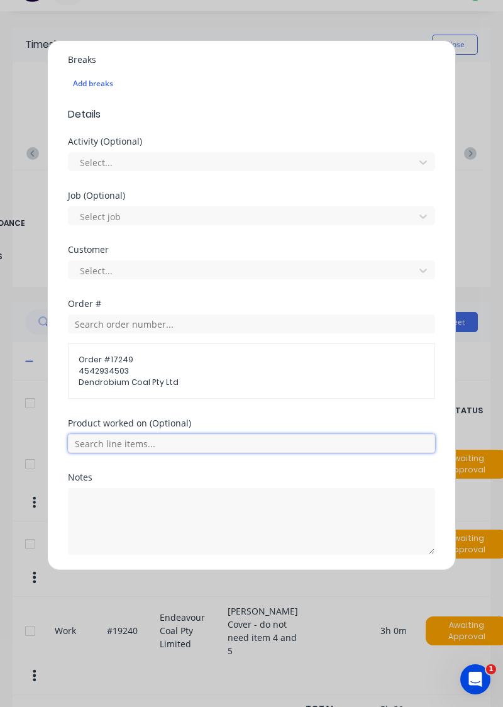
click at [171, 436] on input "text" at bounding box center [251, 443] width 367 height 19
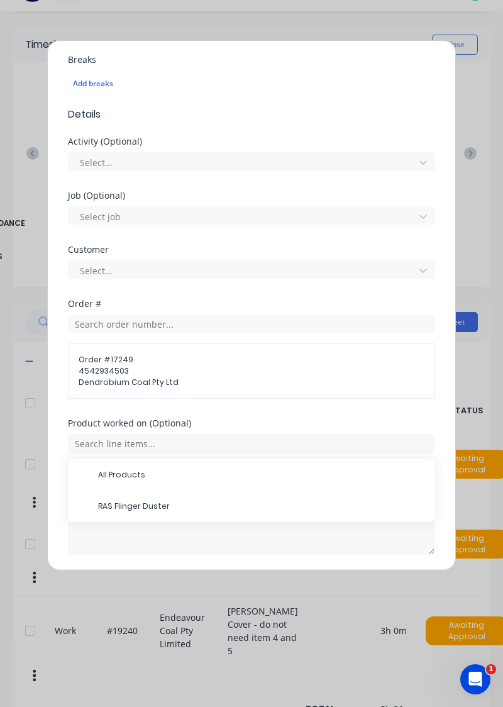
click at [172, 504] on span "RAS Flinger Duster" at bounding box center [261, 506] width 327 height 11
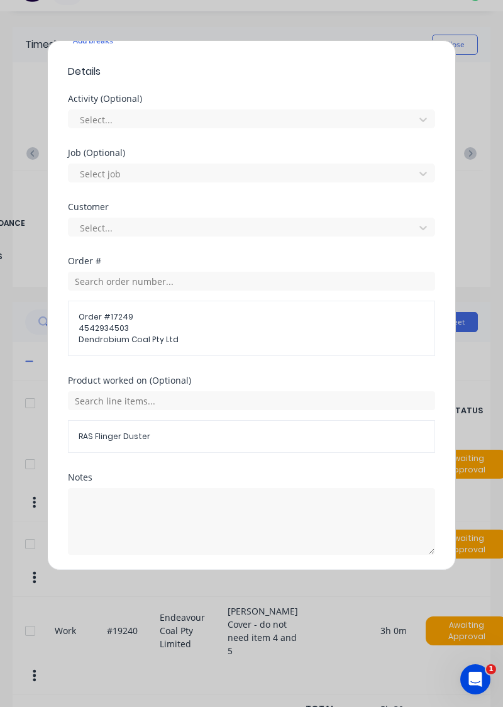
click at [240, 581] on button "Add manual time entry" at bounding box center [222, 585] width 106 height 20
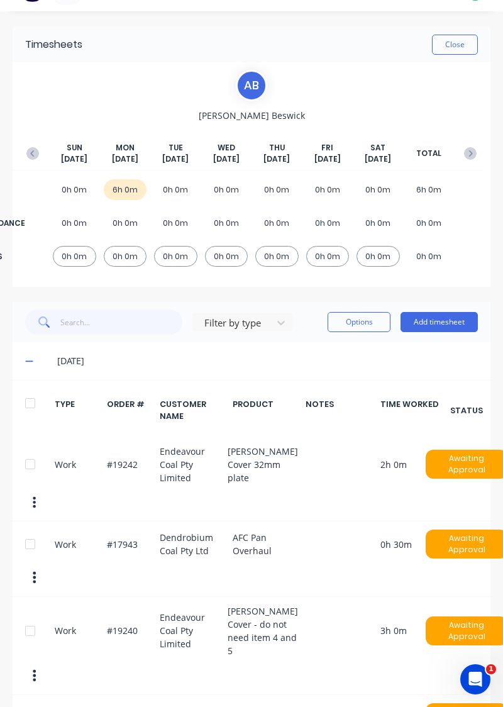
click at [28, 145] on button "button" at bounding box center [32, 153] width 25 height 23
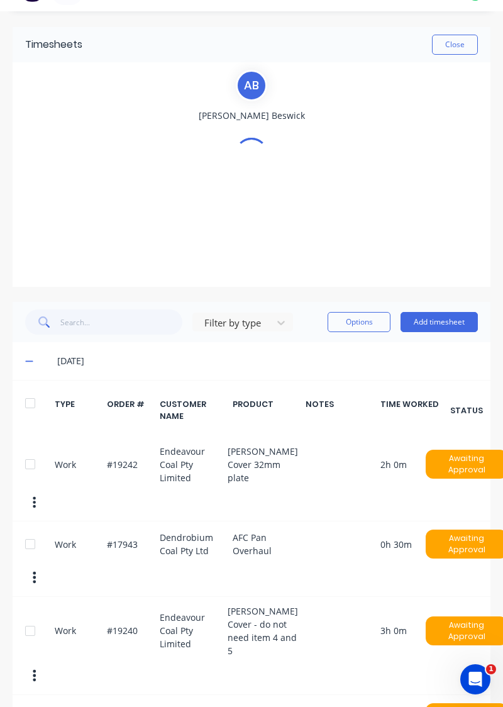
scroll to position [0, 0]
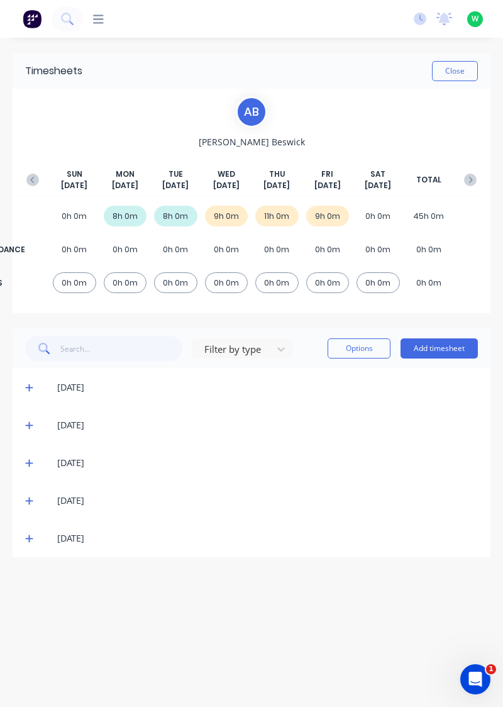
click at [474, 174] on icon "button" at bounding box center [470, 180] width 13 height 13
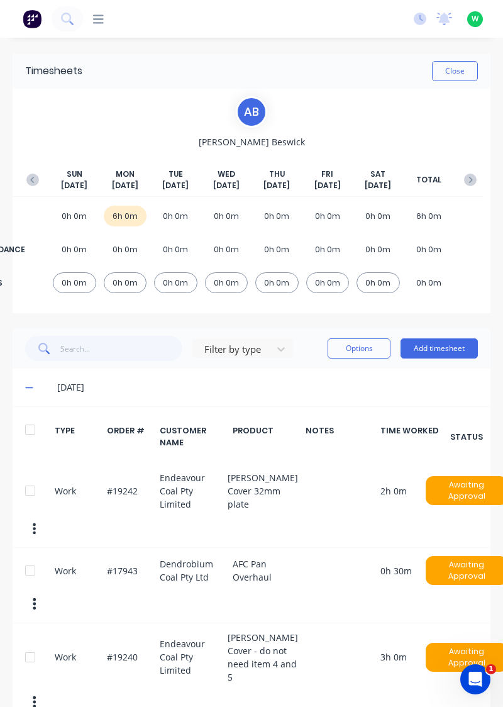
click at [438, 351] on button "Add timesheet" at bounding box center [439, 348] width 77 height 20
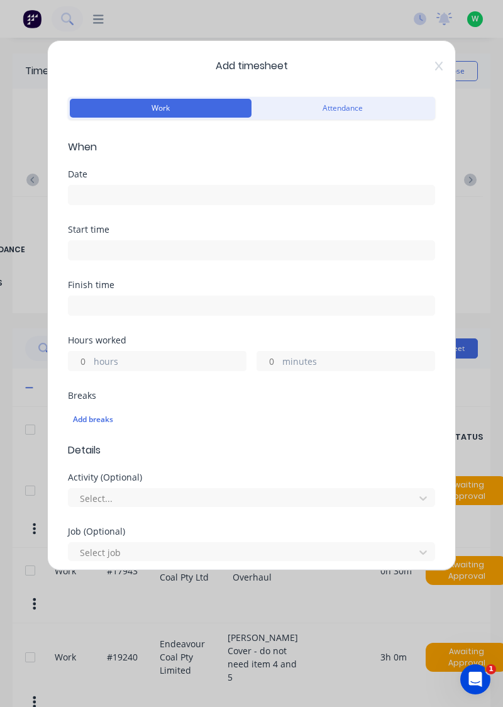
click at [374, 200] on input at bounding box center [252, 194] width 366 height 19
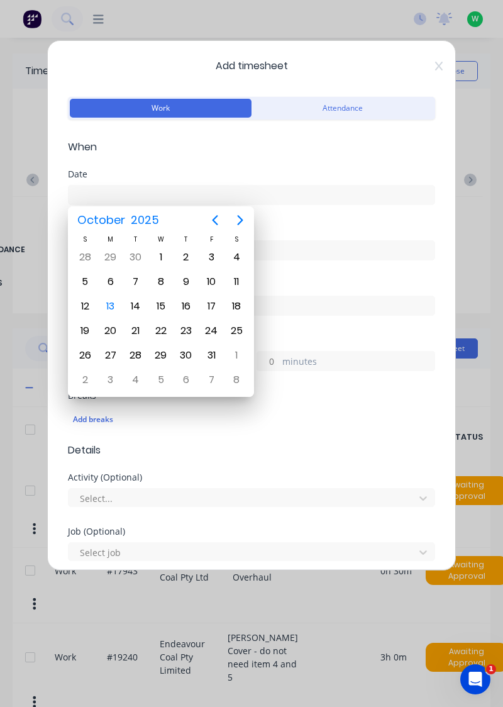
click at [104, 302] on div "13" at bounding box center [110, 306] width 19 height 19
type input "[DATE]"
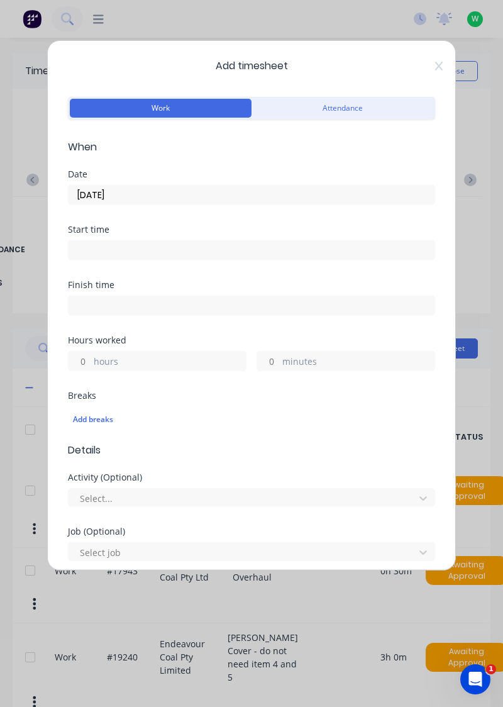
click at [174, 363] on label "hours" at bounding box center [170, 363] width 152 height 16
click at [91, 363] on input "hours" at bounding box center [80, 361] width 22 height 19
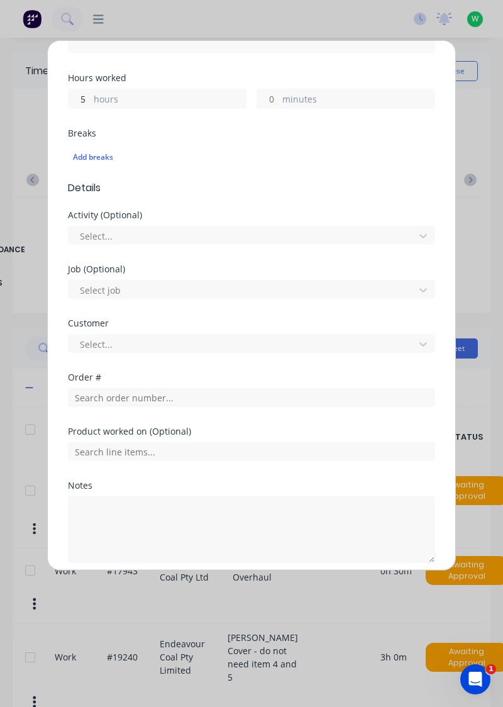
scroll to position [271, 0]
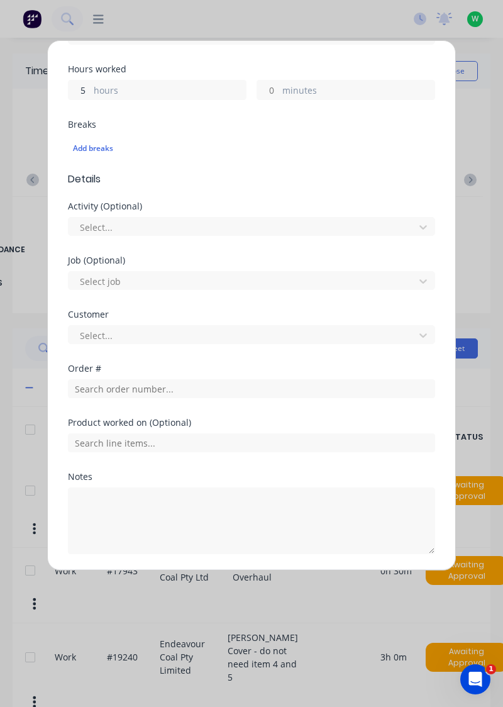
type input "5"
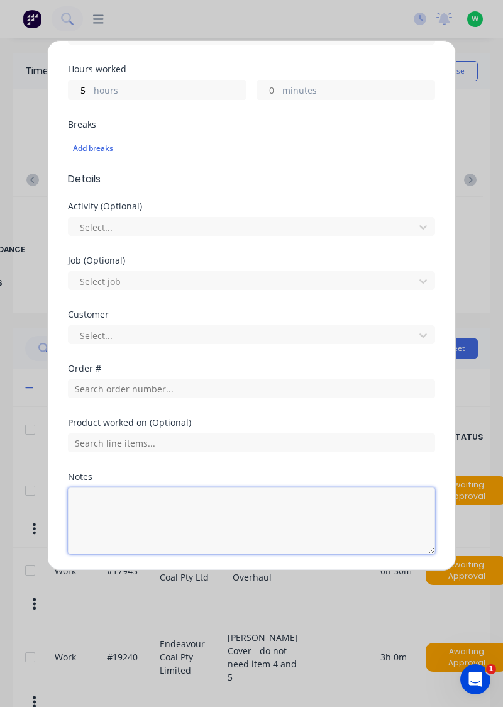
click at [174, 500] on textarea at bounding box center [251, 520] width 367 height 67
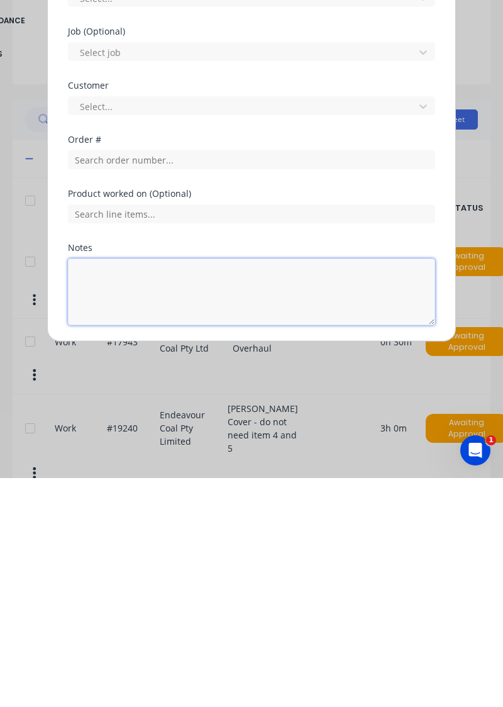
scroll to position [24, 0]
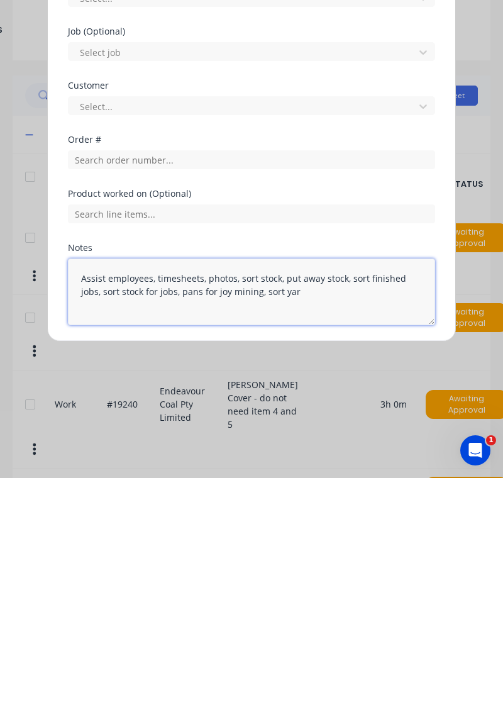
type textarea "Assist employees, timesheets, photos, sort stock, put away stock, sort finished…"
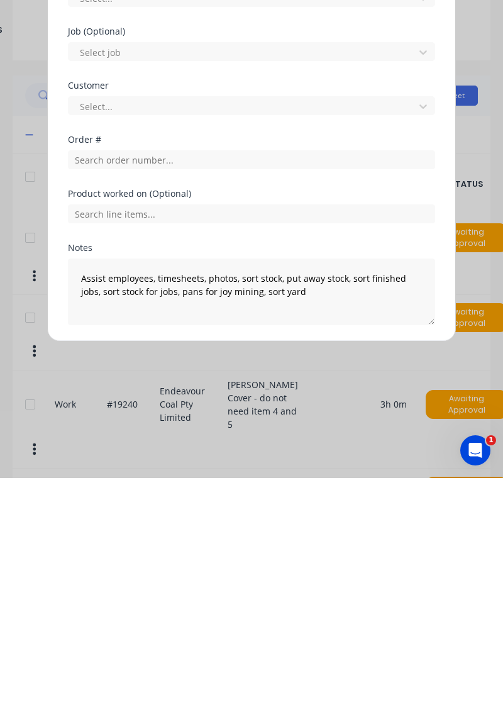
click at [246, 579] on button "Add manual time entry" at bounding box center [222, 584] width 106 height 20
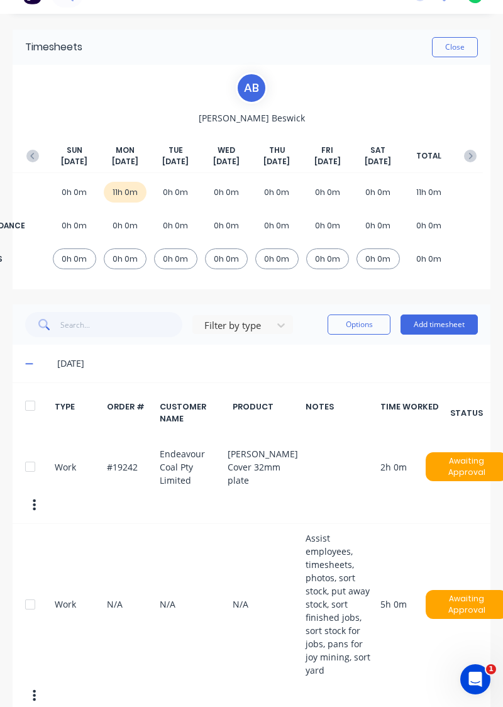
scroll to position [0, 0]
